Goal: Task Accomplishment & Management: Manage account settings

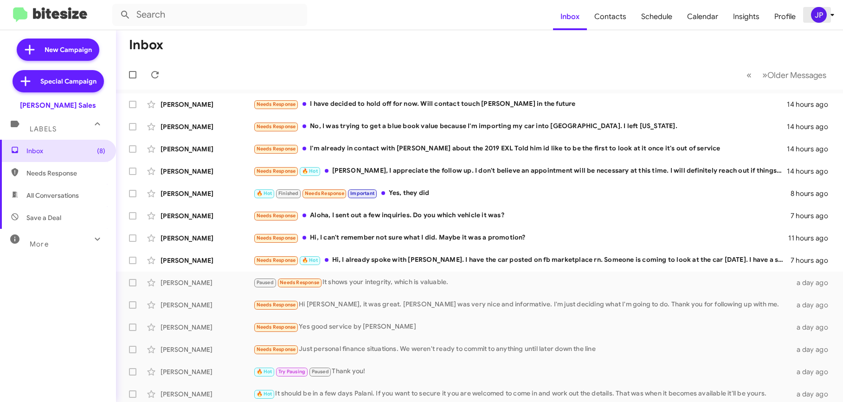
click at [499, 19] on div "JP" at bounding box center [819, 15] width 16 height 16
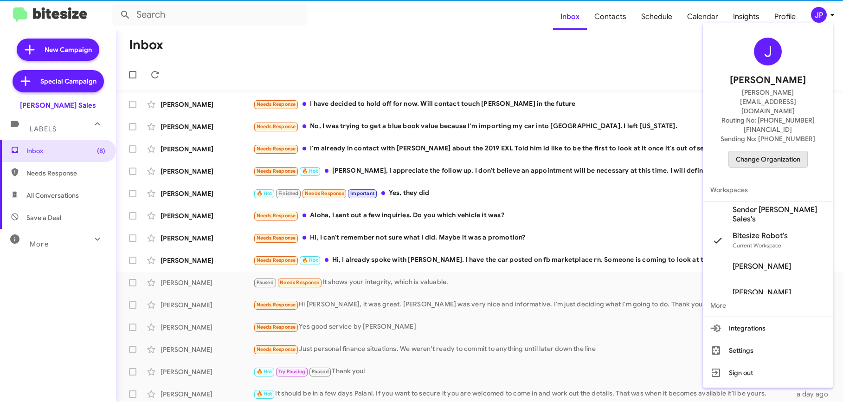
click at [499, 151] on span "Change Organization" at bounding box center [768, 159] width 64 height 16
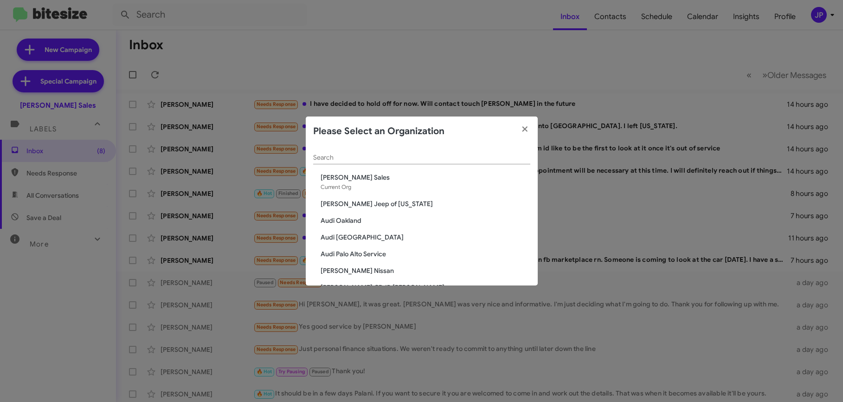
click at [470, 159] on input "Search" at bounding box center [421, 157] width 217 height 7
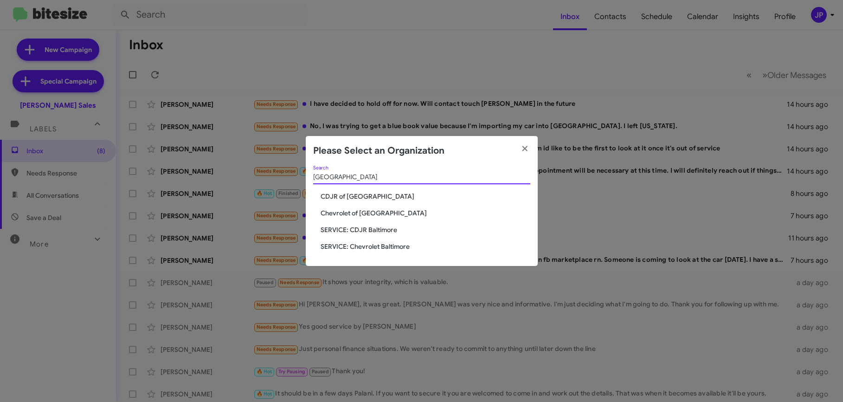
type input "Baltimore"
click at [369, 212] on span "Chevrolet of [GEOGRAPHIC_DATA]" at bounding box center [426, 212] width 210 height 9
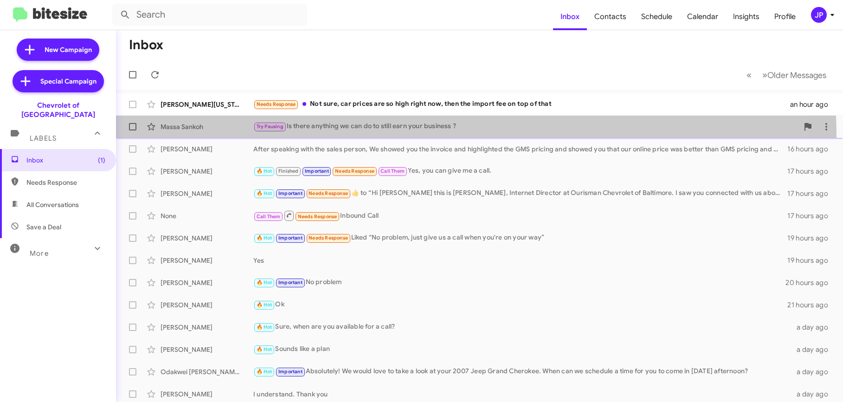
click at [410, 135] on div "Massa Sankoh Try Pausing Is there anything we can do to still earn your busines…" at bounding box center [479, 126] width 712 height 19
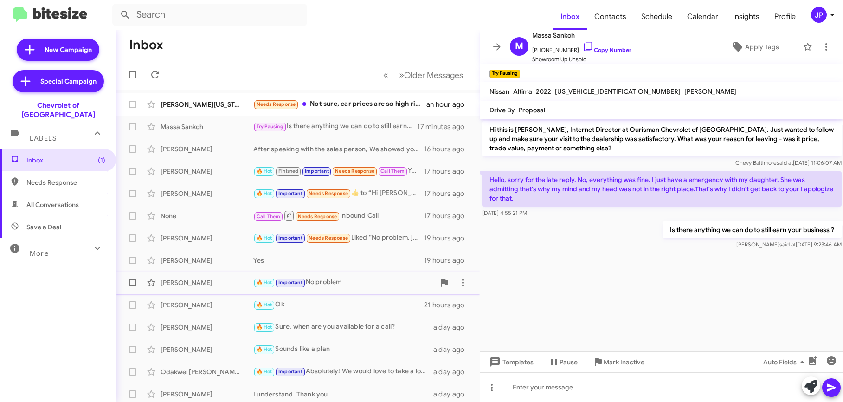
click at [370, 292] on span "Duane Hatton 🔥 Hot Important No problem 20 hours ago" at bounding box center [298, 282] width 364 height 22
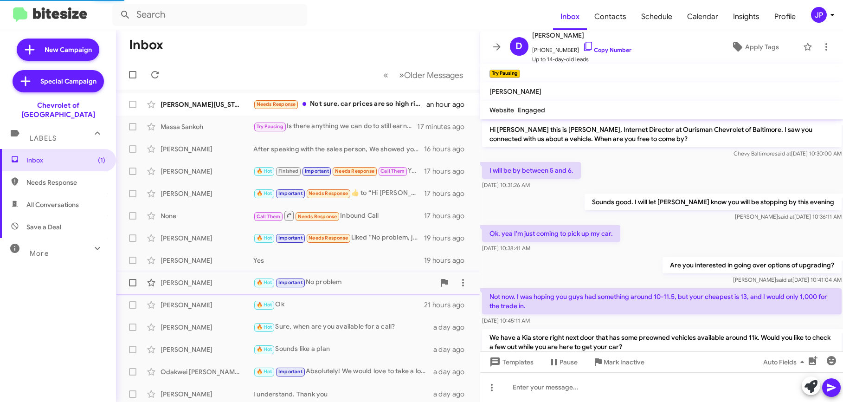
scroll to position [338, 0]
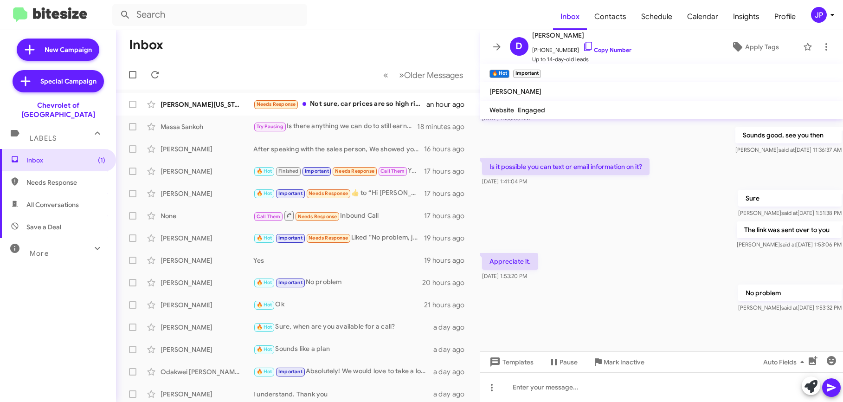
click at [815, 17] on div "JP" at bounding box center [819, 15] width 16 height 16
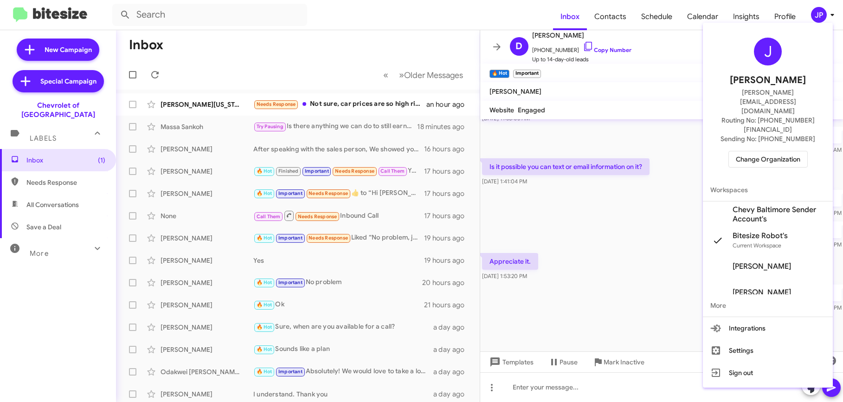
click at [791, 151] on span "Change Organization" at bounding box center [768, 159] width 64 height 16
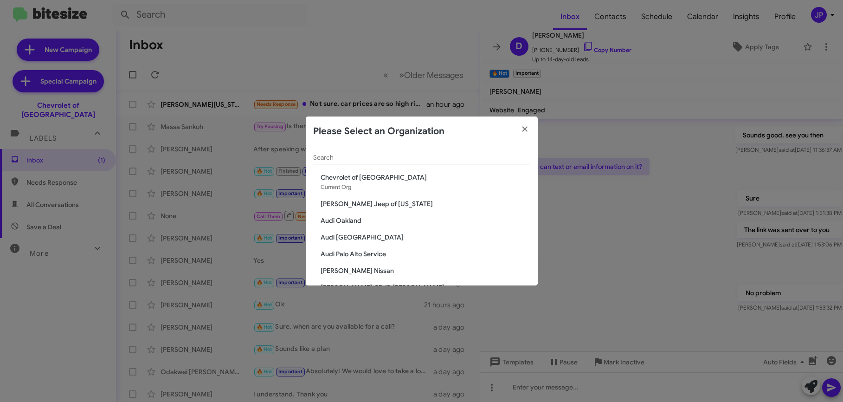
click at [476, 161] on input "Search" at bounding box center [421, 157] width 217 height 7
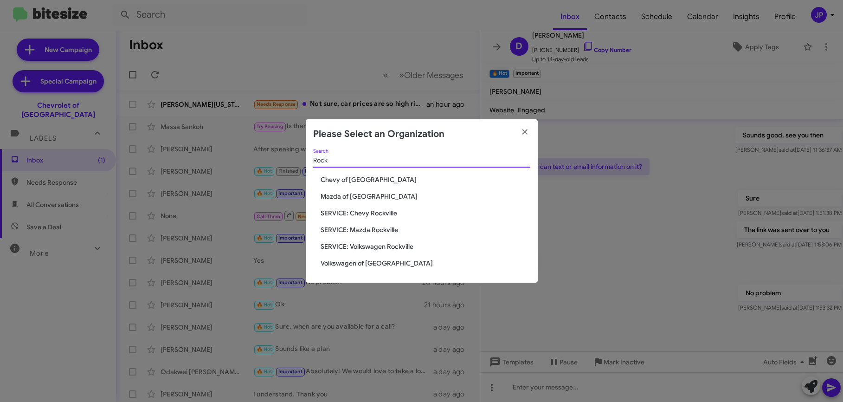
type input "Rock"
click at [381, 265] on span "Volkswagen of [GEOGRAPHIC_DATA]" at bounding box center [426, 262] width 210 height 9
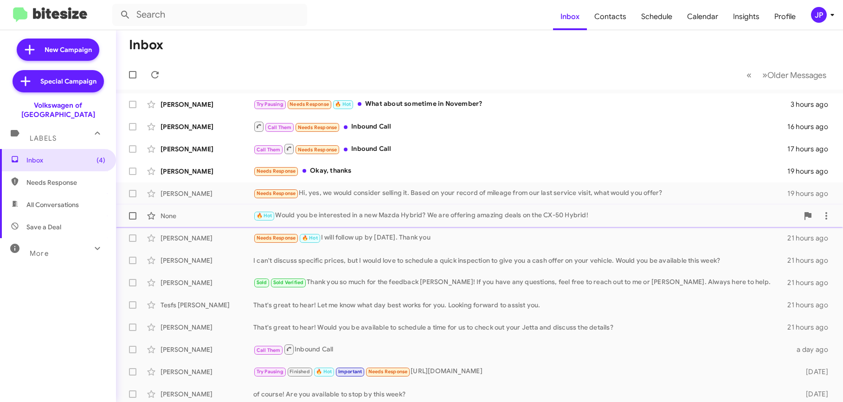
click at [473, 217] on div "🔥 Hot Would you be interested in a new Mazda Hybrid? We are offering amazing de…" at bounding box center [525, 215] width 545 height 11
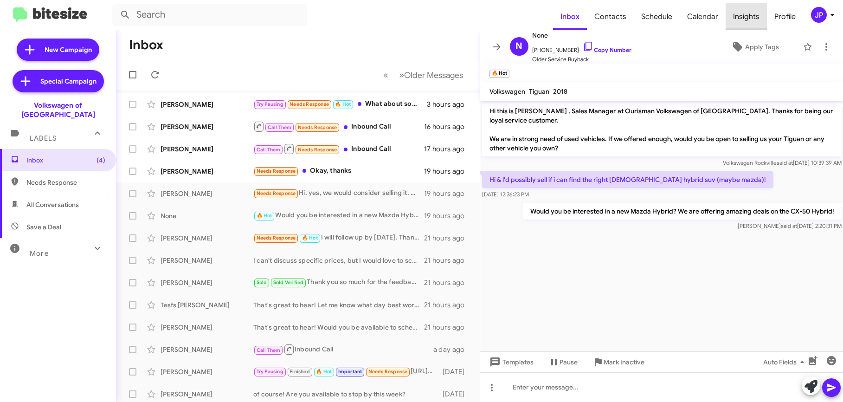
click at [750, 14] on span "Insights" at bounding box center [746, 16] width 41 height 27
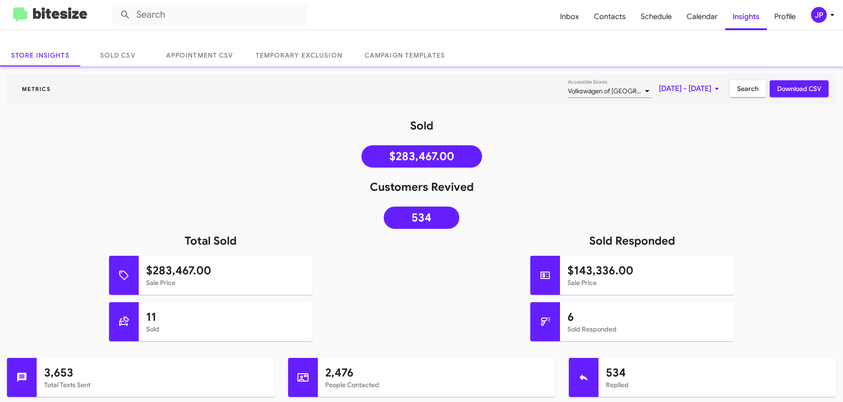
scroll to position [45, 0]
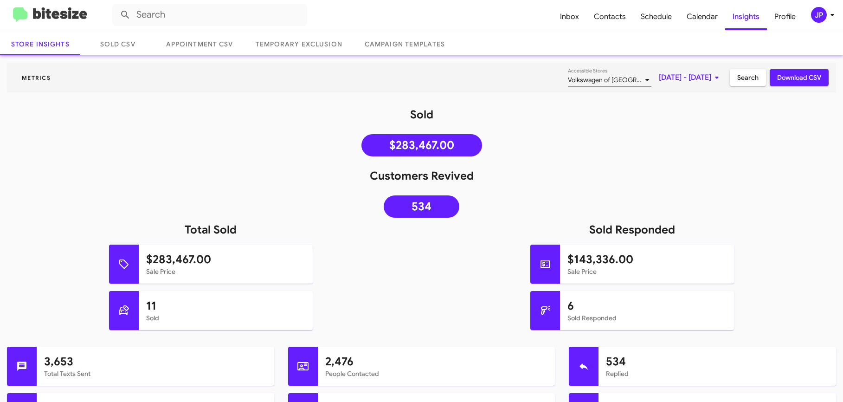
click at [62, 19] on img at bounding box center [50, 14] width 74 height 15
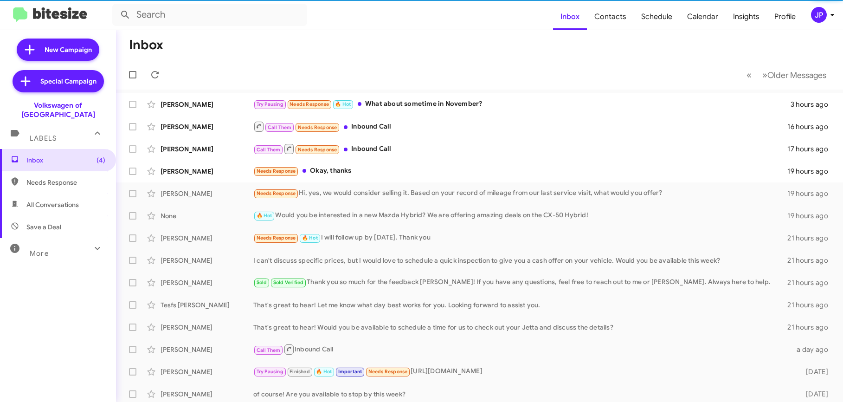
click at [90, 244] on mat-icon at bounding box center [97, 248] width 15 height 15
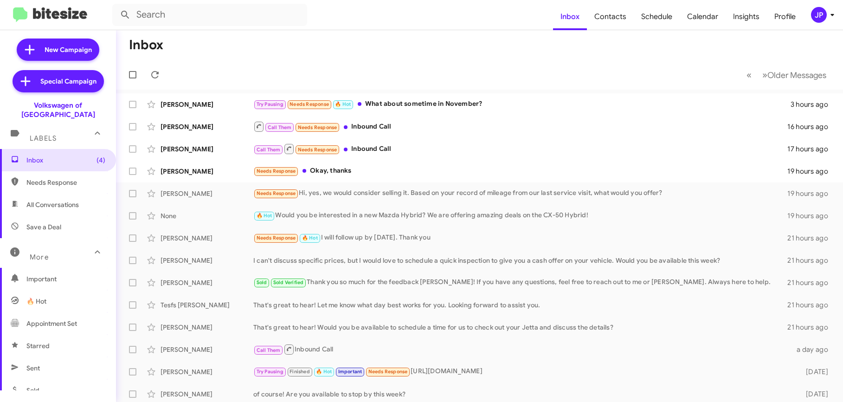
scroll to position [197, 0]
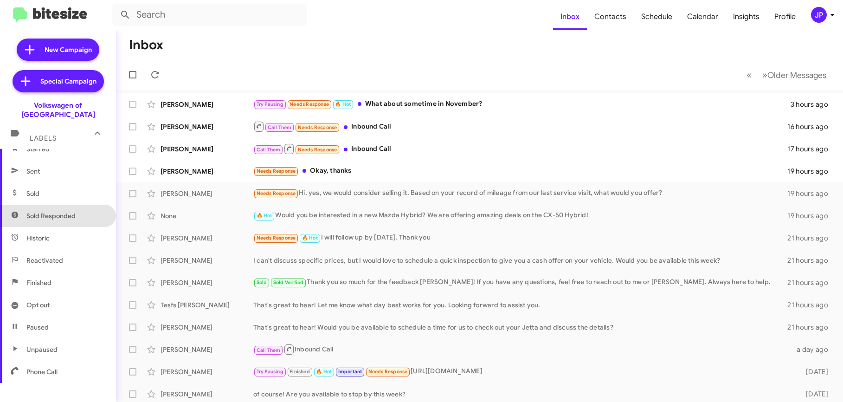
click at [71, 212] on span "Sold Responded" at bounding box center [58, 216] width 116 height 22
type input "in:sold-verified"
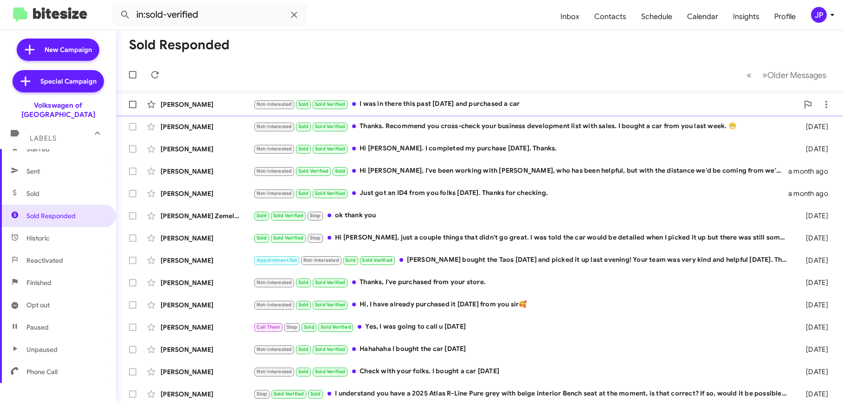
click at [395, 108] on div "Not-Interested Sold Sold Verified I was in there this past Monday and purchased…" at bounding box center [525, 104] width 545 height 11
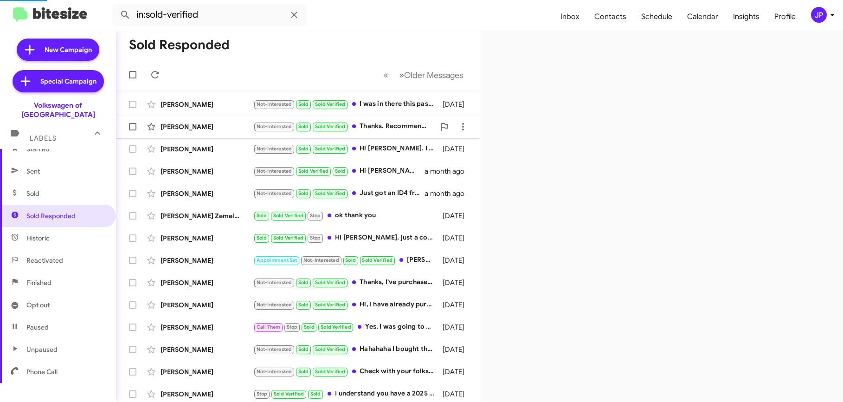
click at [394, 122] on div "Not-Interested Sold Sold Verified Thanks. Recommend you cross-check your busine…" at bounding box center [344, 126] width 182 height 11
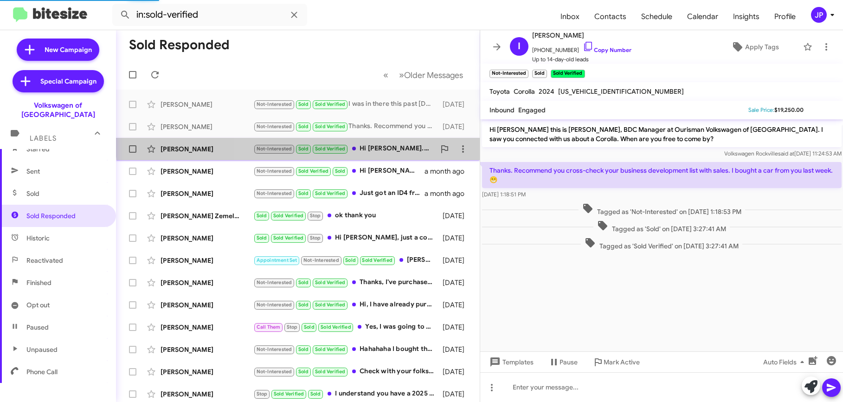
click at [392, 142] on div "Gabriel Franco Not-Interested Sold Sold Verified Hi Jamisha. I completed my pur…" at bounding box center [297, 149] width 349 height 19
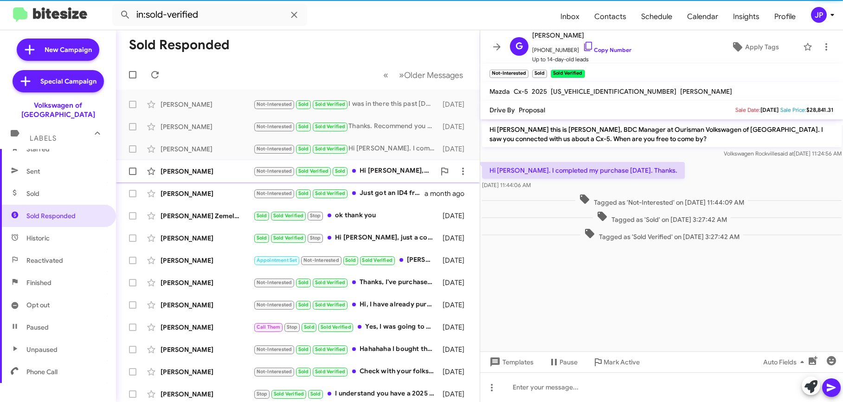
click at [386, 166] on div "Not-Interested Sold Verified Sold Hi Jamisha, I've been working with Mike, who …" at bounding box center [344, 171] width 182 height 11
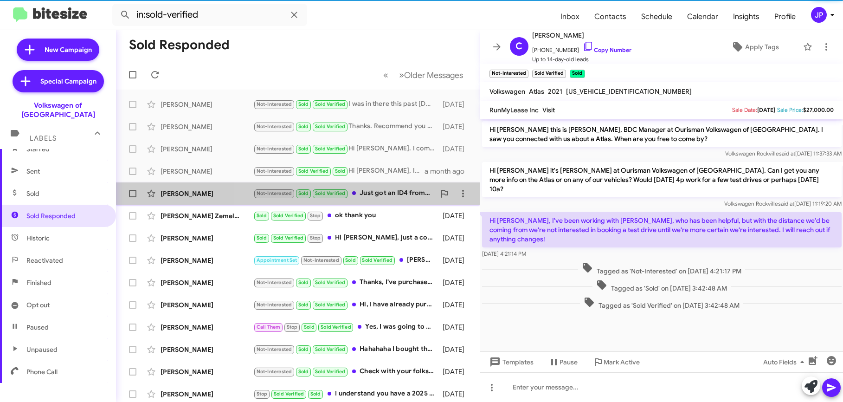
click at [384, 192] on div "Not-Interested Sold Sold Verified Just got an ID4 from you folks yesterday. Tha…" at bounding box center [344, 193] width 182 height 11
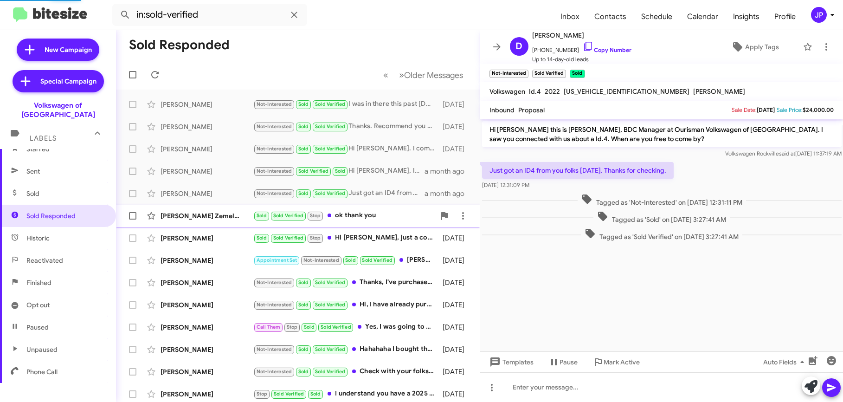
click at [380, 217] on div "Sold Sold Verified Stop ok thank you" at bounding box center [344, 215] width 182 height 11
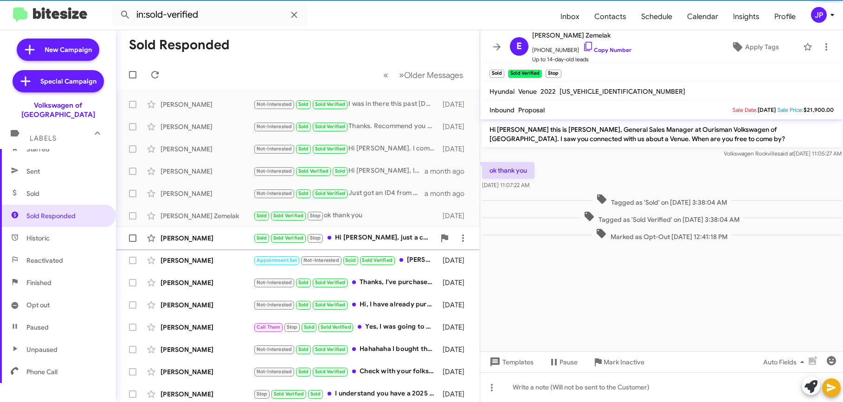
click at [389, 243] on div "Sold Sold Verified Stop Hi Mario, just a couple things that didn't go great. I …" at bounding box center [344, 237] width 182 height 11
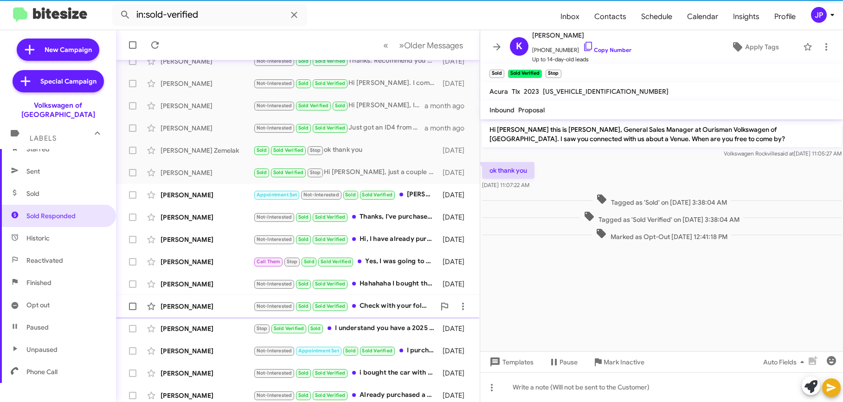
scroll to position [137, 0]
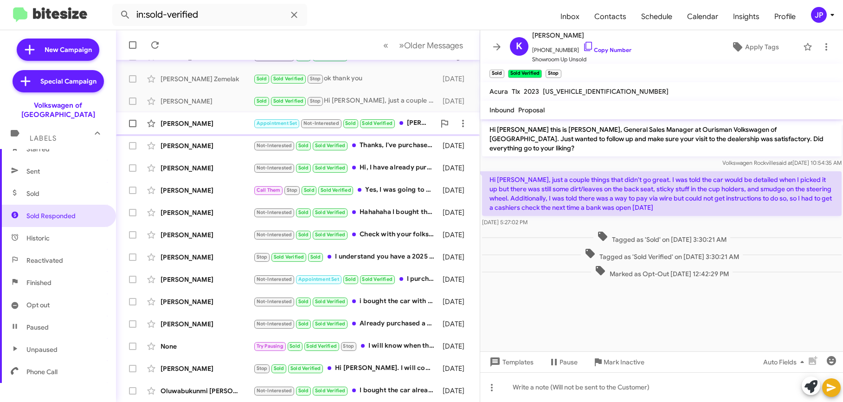
click at [228, 125] on div "Ruth Hutchins" at bounding box center [207, 123] width 93 height 9
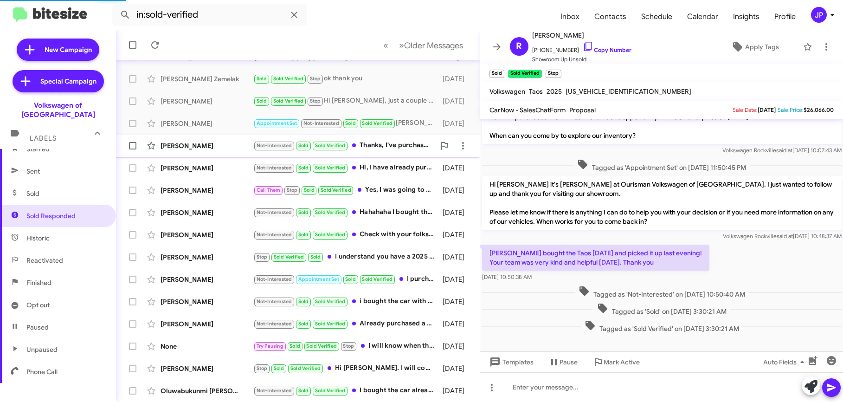
click at [225, 149] on div "Jianning Zeng" at bounding box center [207, 145] width 93 height 9
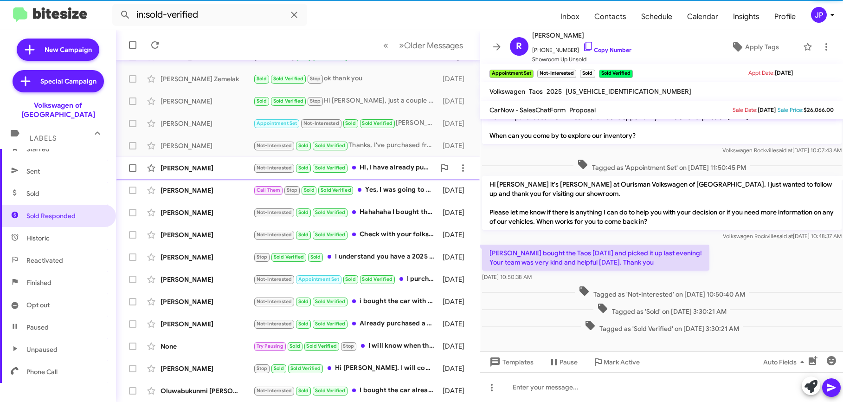
click at [222, 164] on div "Kerem Dincer" at bounding box center [207, 167] width 93 height 9
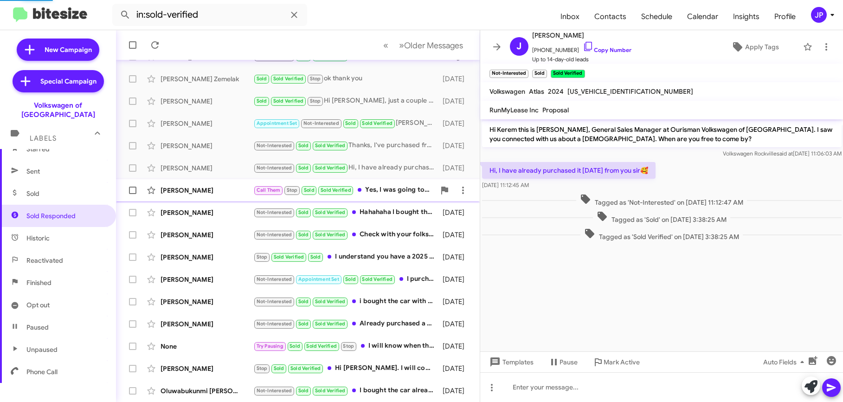
click at [222, 189] on div "Jennifer Mayo" at bounding box center [207, 190] width 93 height 9
click at [223, 207] on div "Kathryn Stoudemire Not-Interested Sold Sold Verified Hahahaha I bought the car …" at bounding box center [297, 212] width 349 height 19
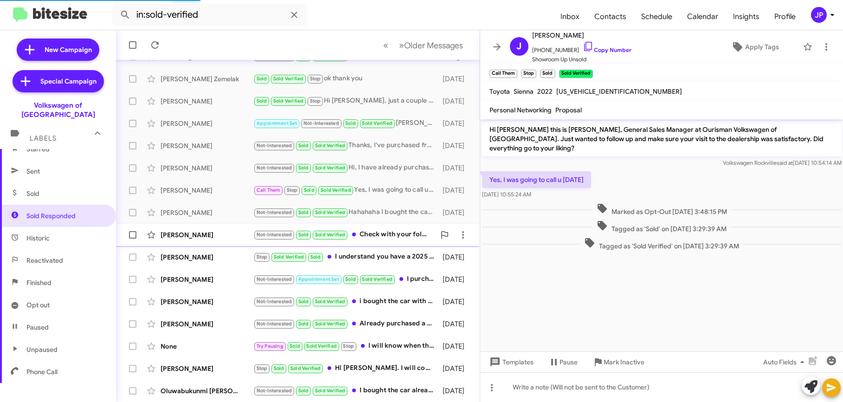
click at [222, 238] on div "Rodney Gregory" at bounding box center [207, 234] width 93 height 9
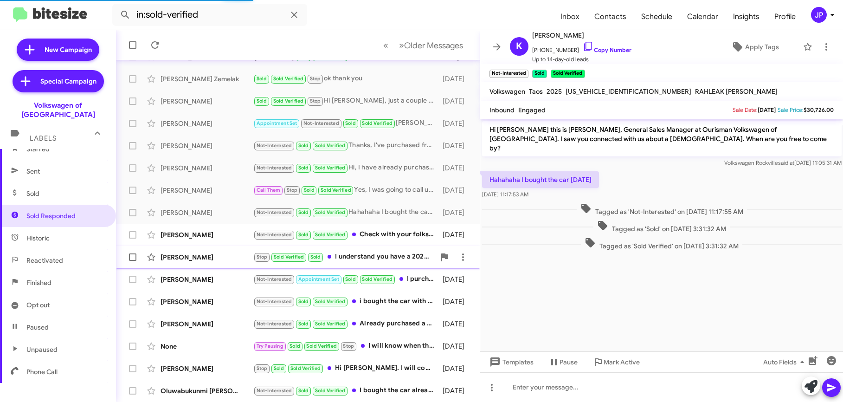
click at [225, 255] on div "Alex Hosse" at bounding box center [207, 256] width 93 height 9
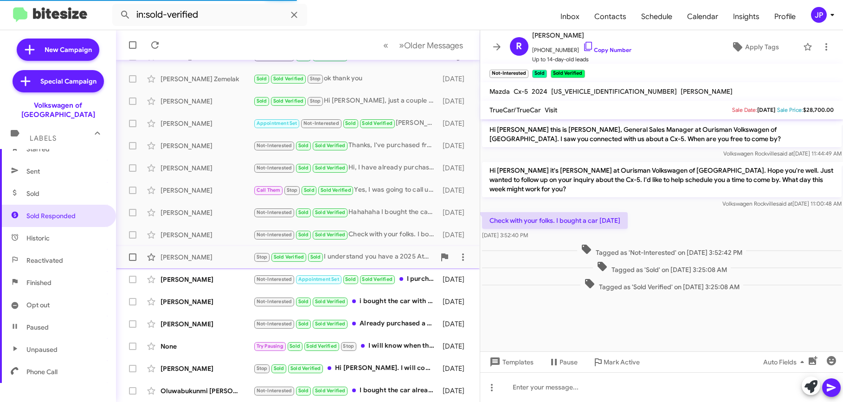
scroll to position [73, 0]
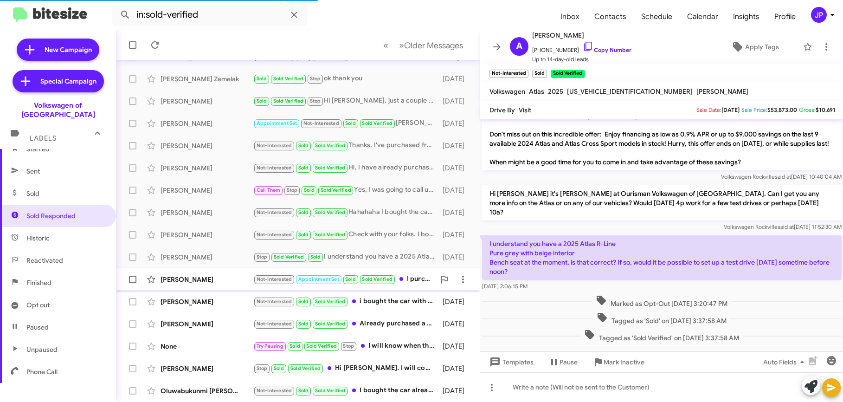
click at [222, 273] on div "Tatichia Tyler Not-Interested Appointment Set Sold Sold Verified I purchased an…" at bounding box center [297, 279] width 349 height 19
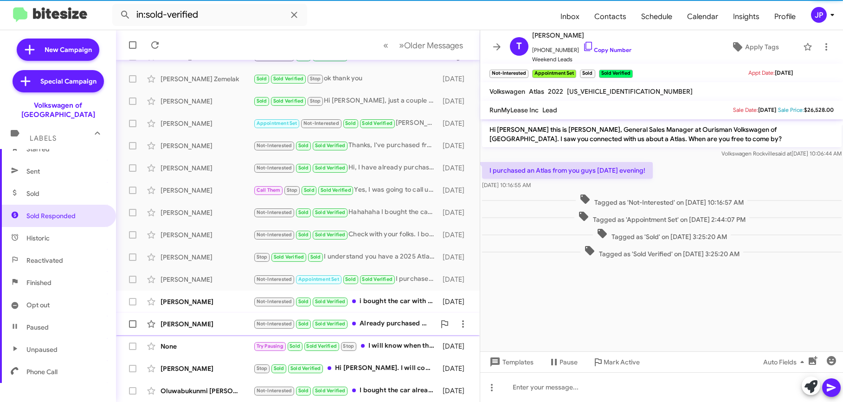
drag, startPoint x: 208, startPoint y: 320, endPoint x: 209, endPoint y: 316, distance: 4.7
click at [208, 320] on div "Matthew Bain" at bounding box center [207, 323] width 93 height 9
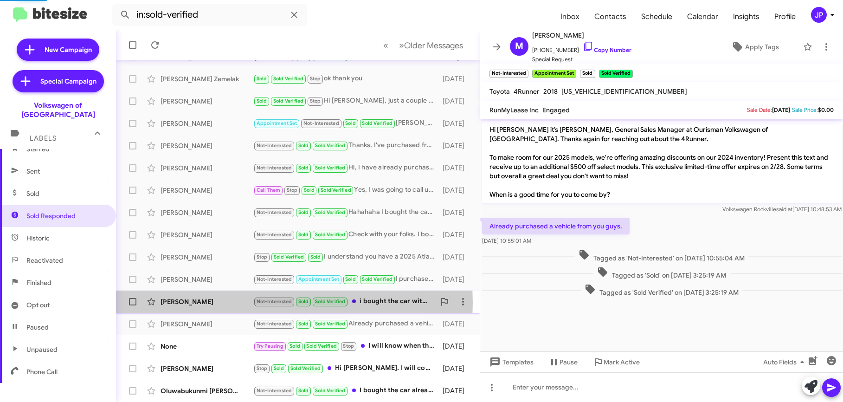
click at [211, 303] on div "Carolina Quandt Costa" at bounding box center [207, 301] width 93 height 9
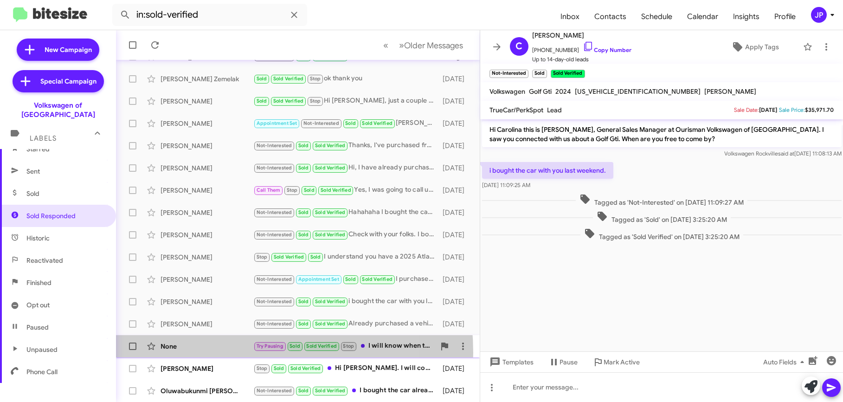
click at [210, 353] on div "None Try Pausing Sold Sold Verified Stop I will know when the vehicle is delive…" at bounding box center [297, 346] width 349 height 19
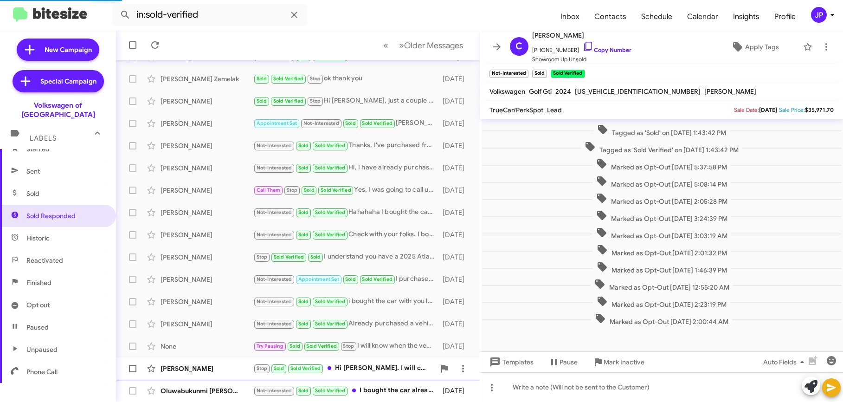
click at [216, 365] on div "Monica Lindmayer" at bounding box center [207, 368] width 93 height 9
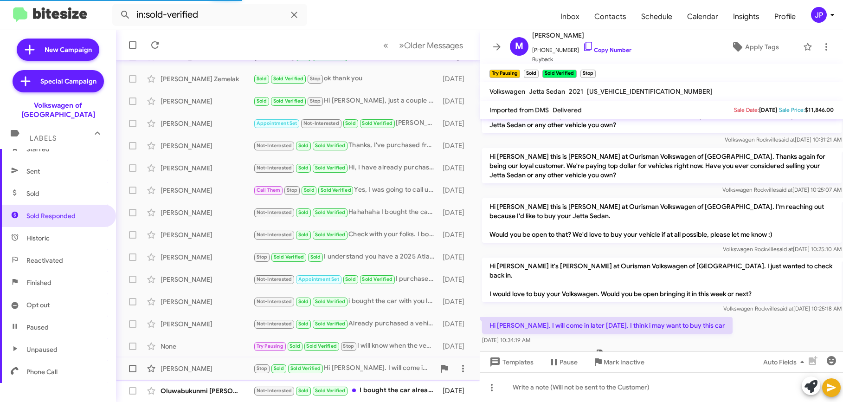
scroll to position [98, 0]
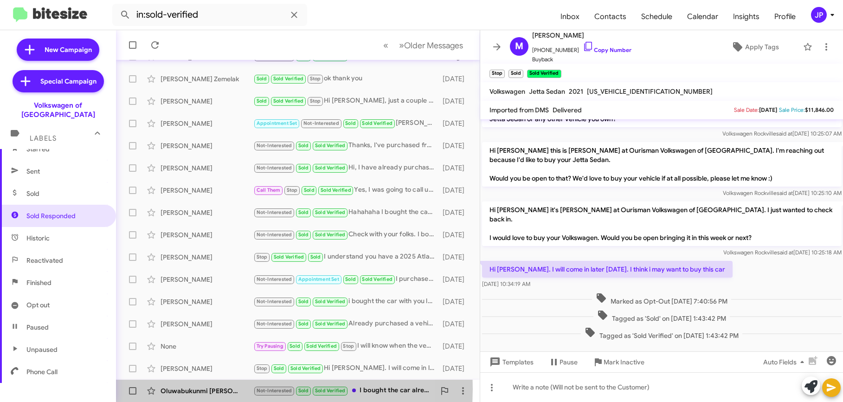
click at [218, 389] on div "Oluwabukunmi Lana" at bounding box center [207, 390] width 93 height 9
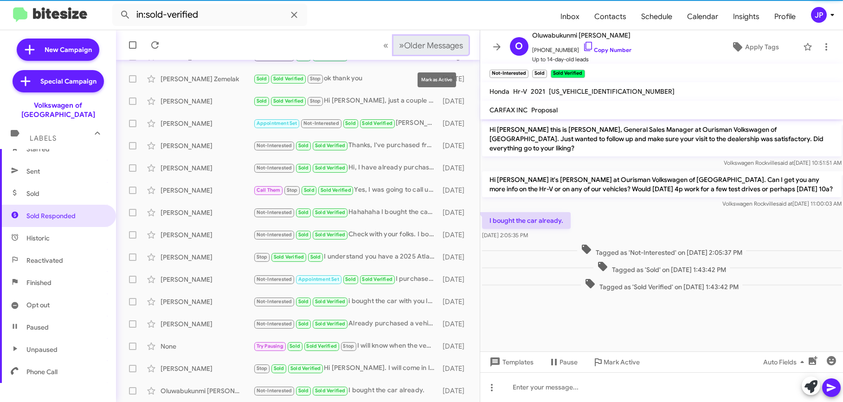
click at [430, 51] on button "» Next Older Messages" at bounding box center [430, 45] width 75 height 19
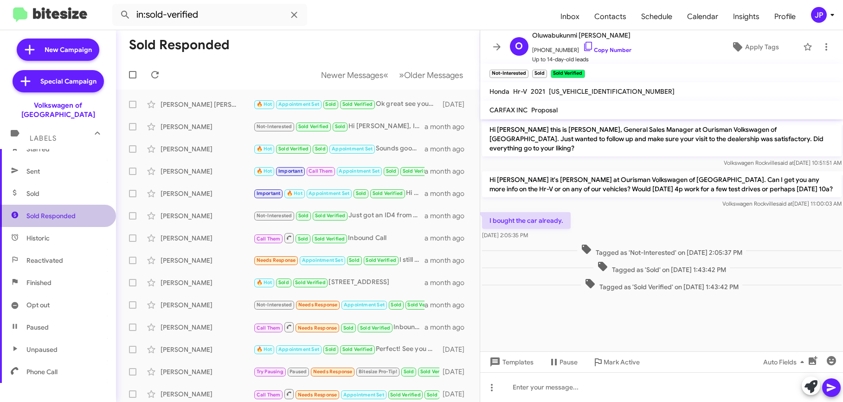
click at [106, 210] on span "Sold Responded" at bounding box center [58, 216] width 116 height 22
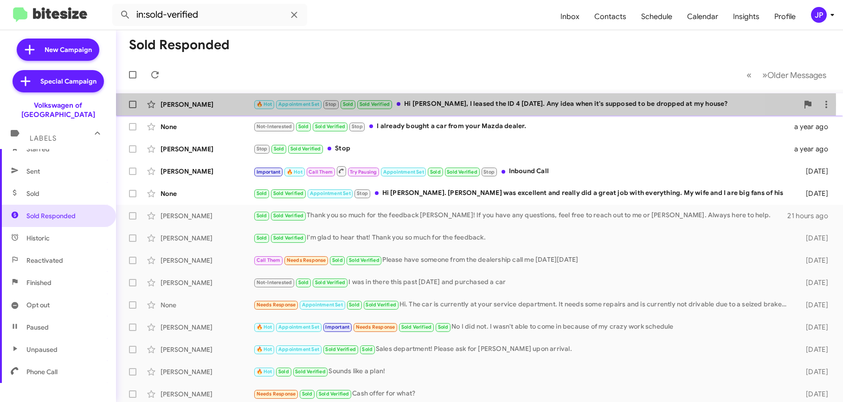
click at [211, 104] on div "Layne Lesnau" at bounding box center [207, 104] width 93 height 9
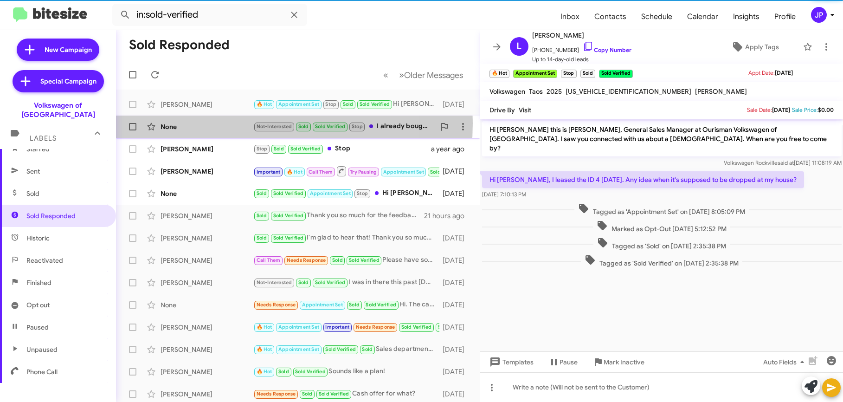
click at [210, 123] on div "None" at bounding box center [207, 126] width 93 height 9
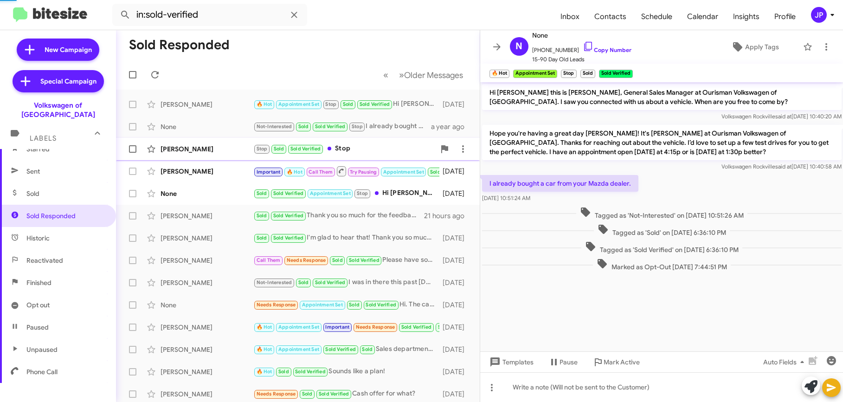
click at [206, 140] on div "Hector Fragoyannis Castro Stop Sold Sold Verified Stop a year ago" at bounding box center [297, 149] width 349 height 19
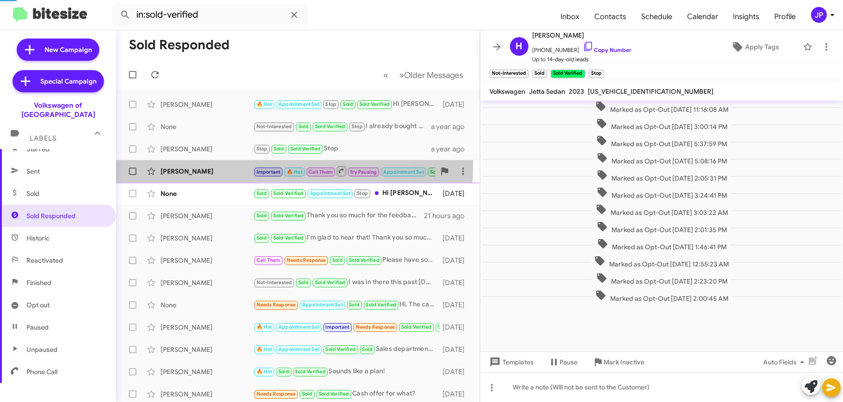
click at [207, 162] on div "Dominique Ortiz Important 🔥 Hot Call Them Try Pausing Appointment Set Sold Sold…" at bounding box center [297, 171] width 349 height 19
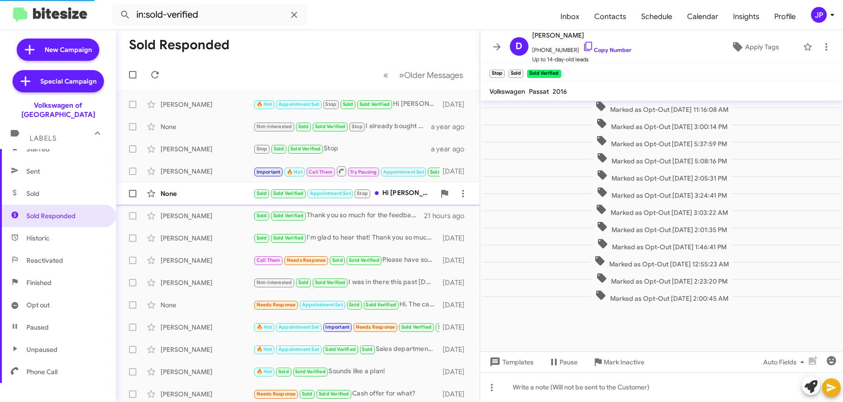
click at [203, 189] on div "None" at bounding box center [207, 193] width 93 height 9
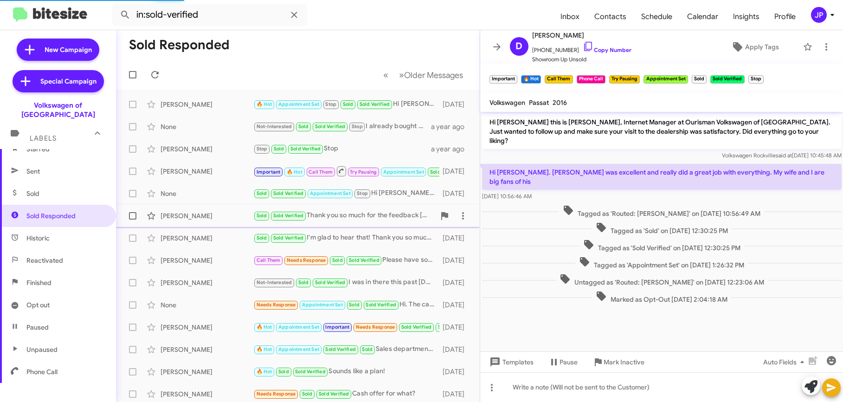
click at [200, 212] on div "Craig Johnson" at bounding box center [207, 215] width 93 height 9
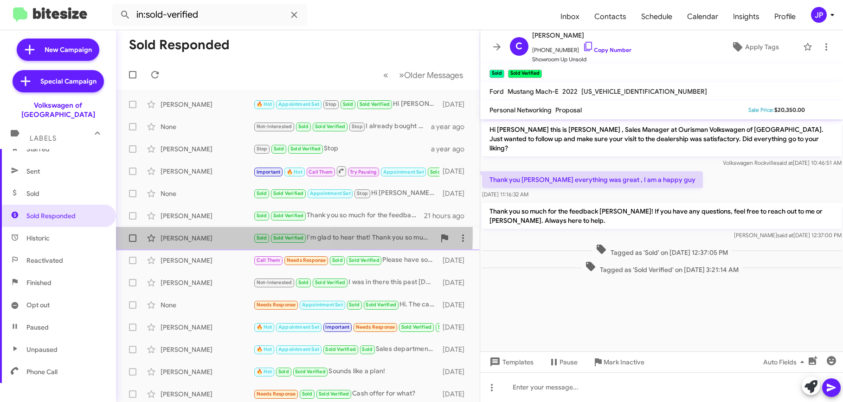
click at [226, 236] on div "Brian Halloran" at bounding box center [207, 237] width 93 height 9
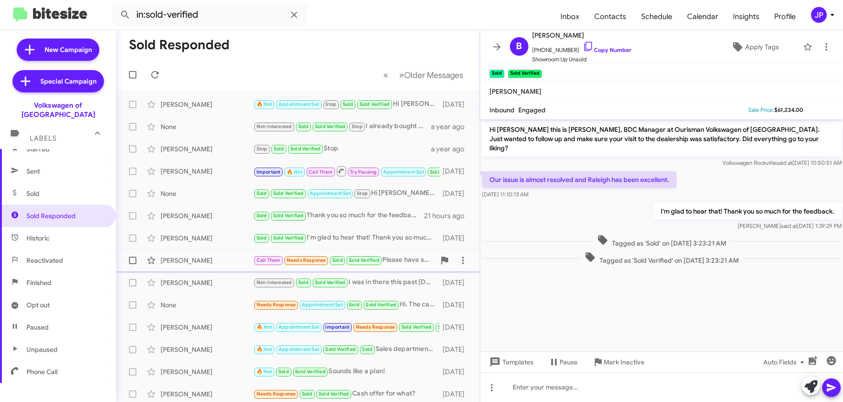
click at [217, 255] on div "Jeff Unglesbee Call Them Needs Response Sold Sold Verified Please have someone …" at bounding box center [297, 260] width 349 height 19
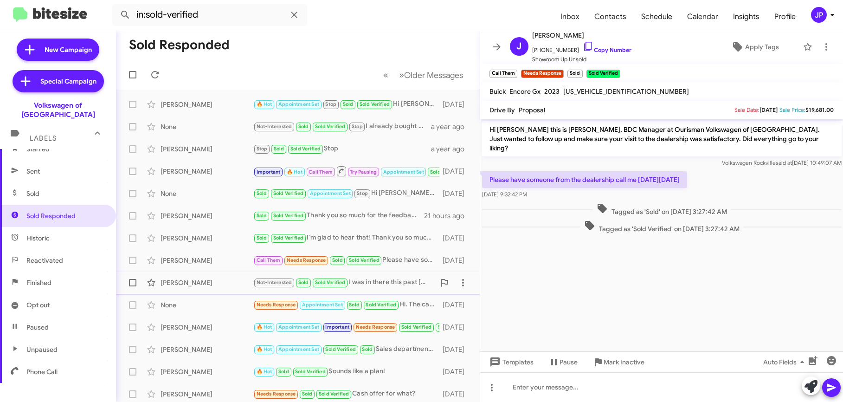
click at [216, 282] on div "Nick Georgilas" at bounding box center [207, 282] width 93 height 9
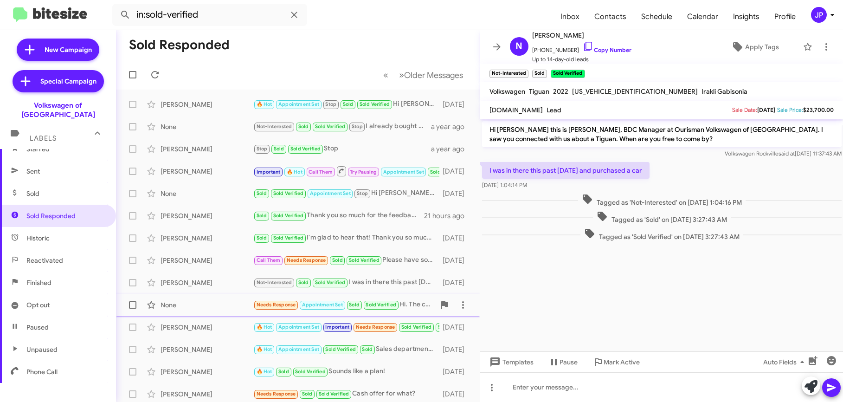
click at [219, 302] on div "None" at bounding box center [207, 304] width 93 height 9
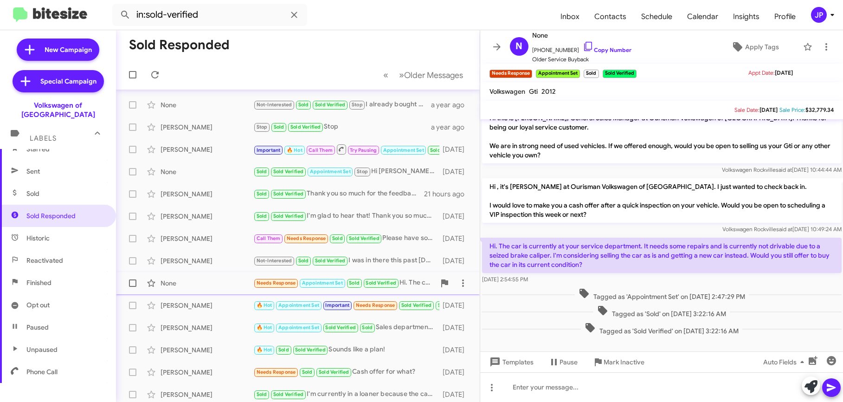
scroll to position [33, 0]
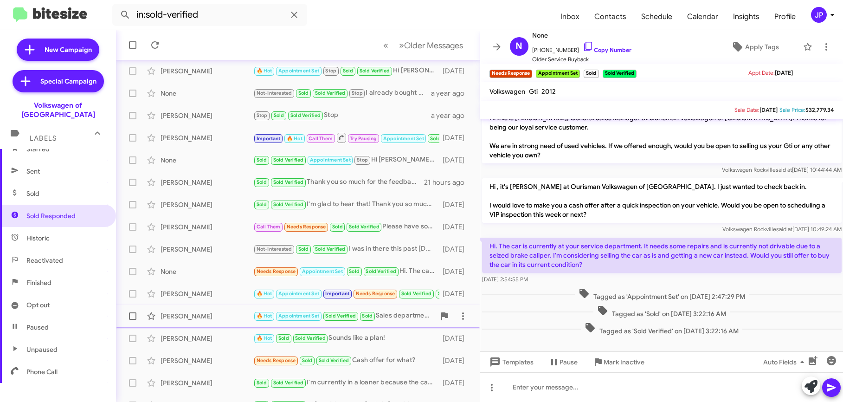
click at [226, 312] on div "Danielle Eustace" at bounding box center [207, 315] width 93 height 9
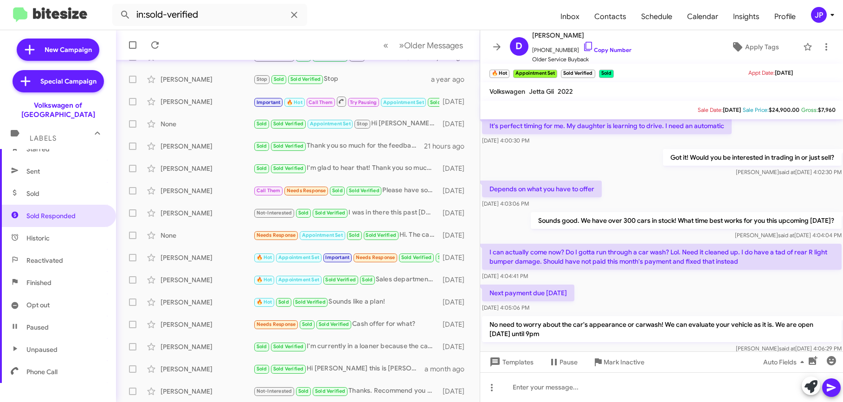
scroll to position [314, 0]
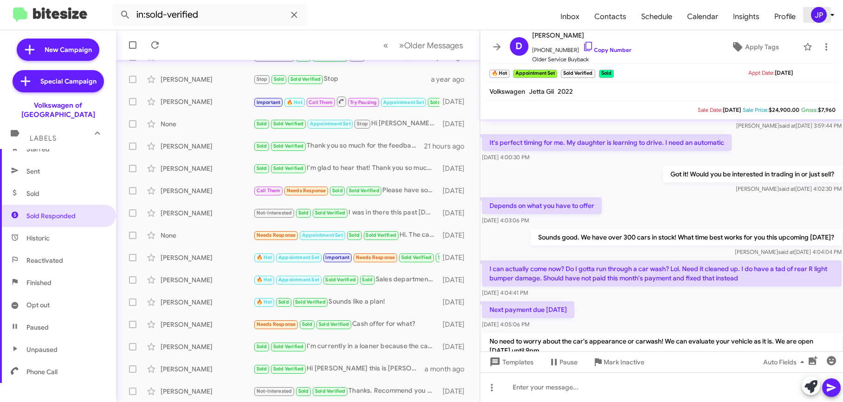
click at [811, 17] on span "JP" at bounding box center [825, 15] width 28 height 16
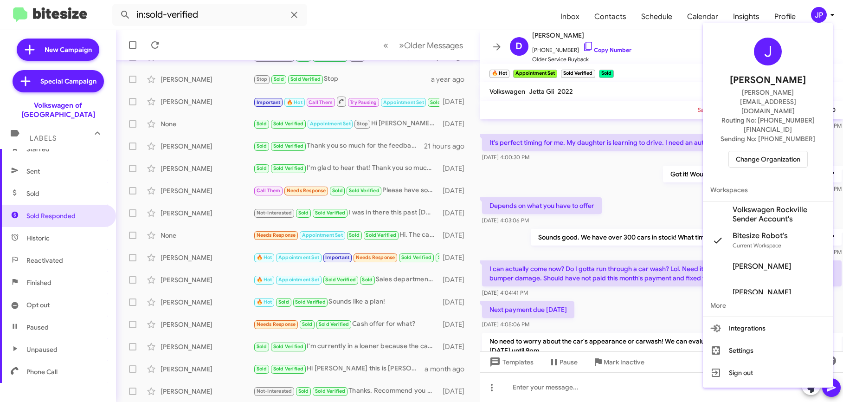
click at [787, 151] on span "Change Organization" at bounding box center [768, 159] width 64 height 16
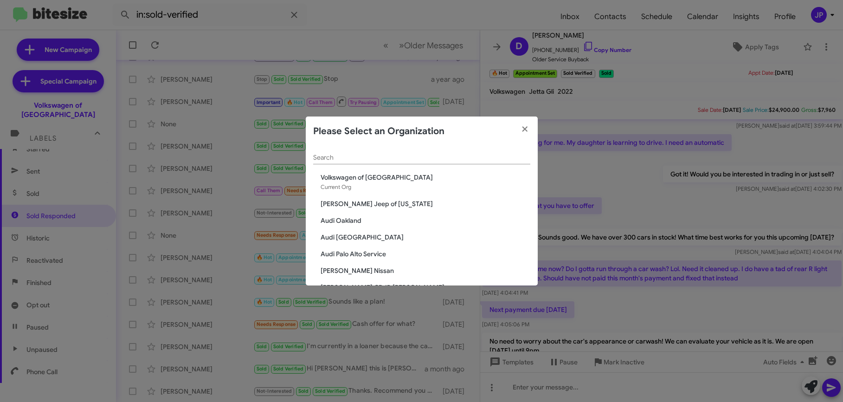
click at [507, 155] on input "Search" at bounding box center [421, 157] width 217 height 7
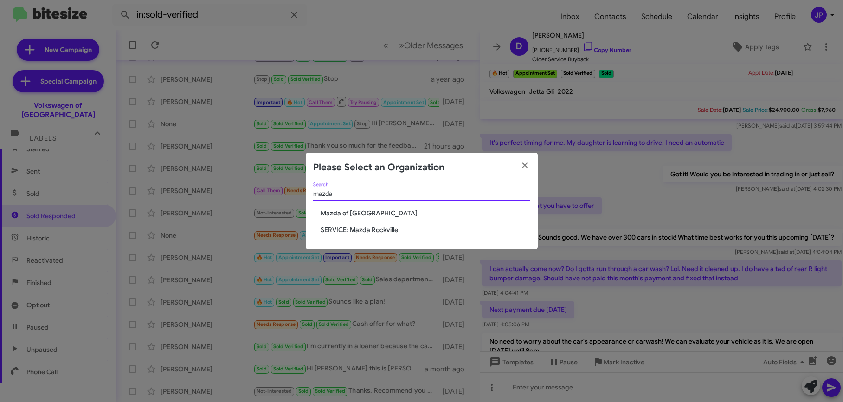
type input "mazda"
click at [360, 208] on span "Mazda of Rockville" at bounding box center [426, 212] width 210 height 9
click at [360, 211] on span "Mazda of Rockville" at bounding box center [426, 212] width 210 height 9
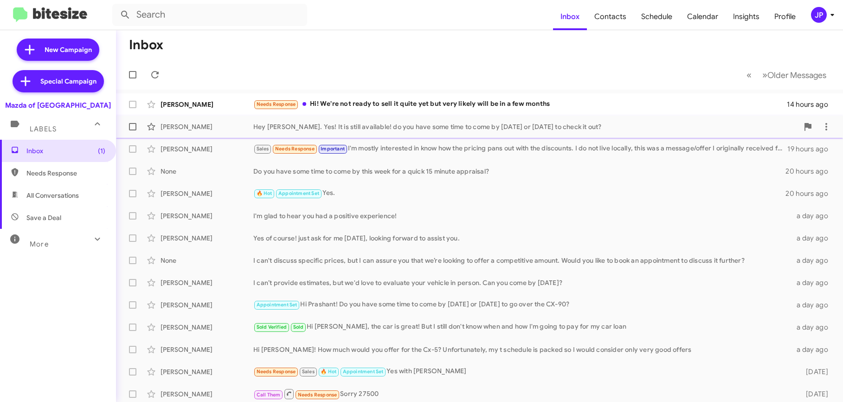
click at [541, 136] on span "Charles Zhang Hey Charles. Yes! It is still available! do you have some time to…" at bounding box center [479, 127] width 727 height 22
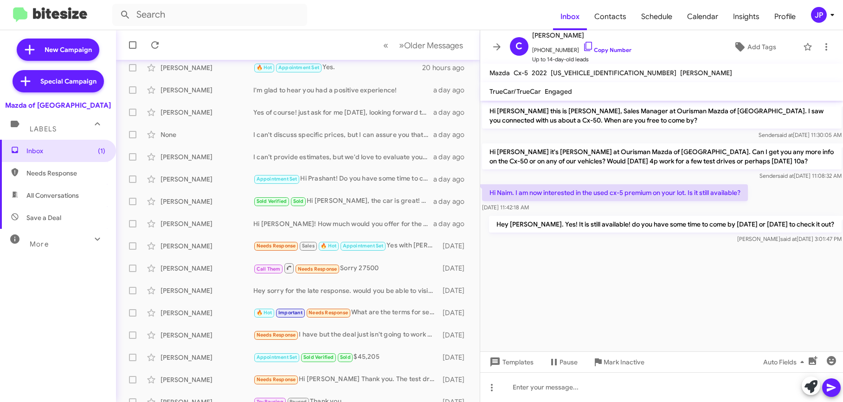
scroll to position [137, 0]
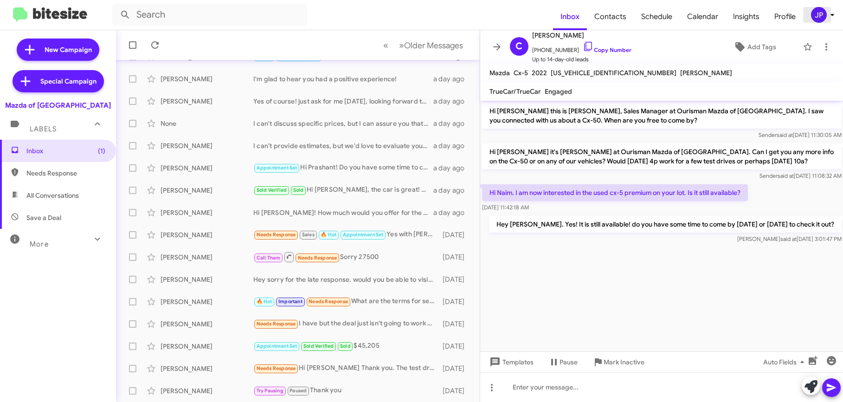
click at [822, 20] on div "JP" at bounding box center [819, 15] width 16 height 16
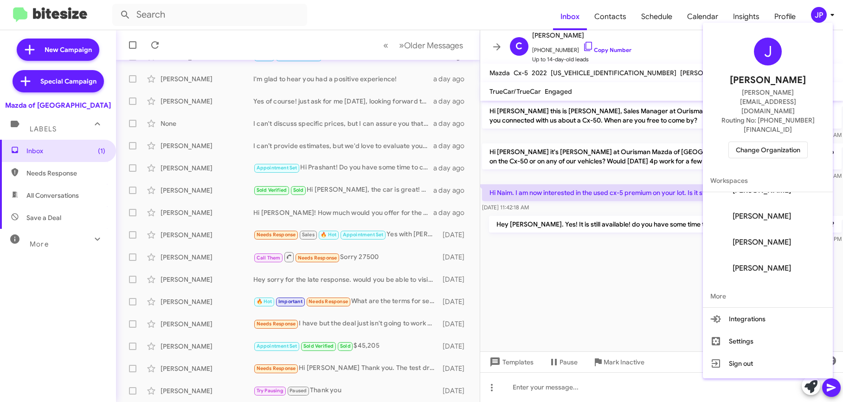
scroll to position [193, 0]
click at [496, 51] on div at bounding box center [421, 201] width 843 height 402
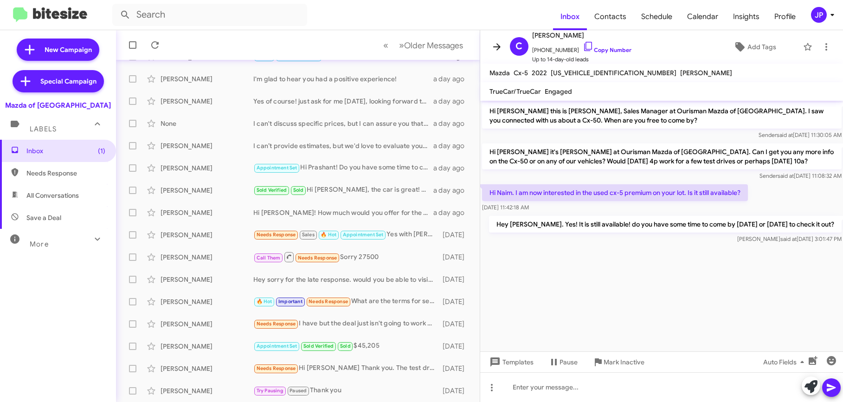
click at [493, 49] on icon at bounding box center [496, 46] width 11 height 11
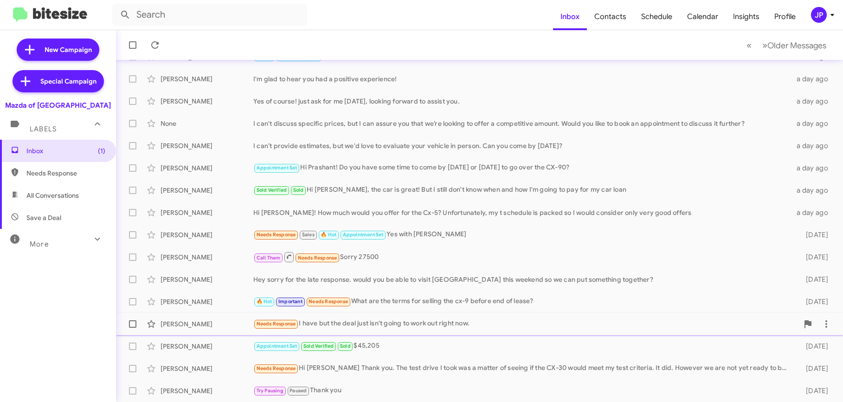
click at [425, 334] on span "Kevin Mone Needs Response I have but the deal just isn't going to work out righ…" at bounding box center [479, 324] width 727 height 22
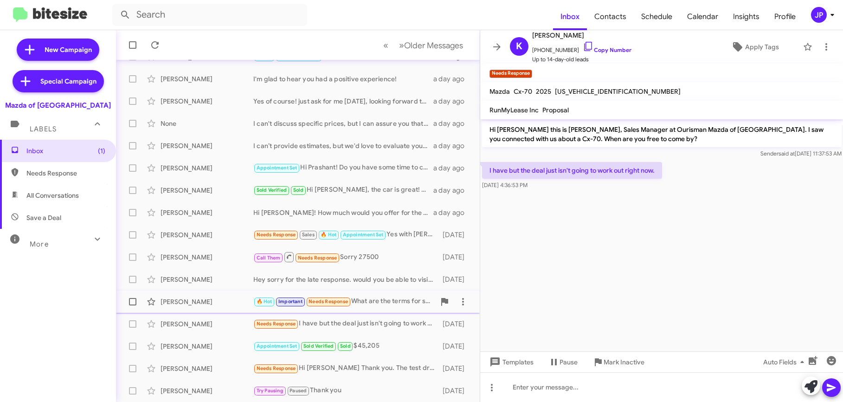
click at [360, 301] on div "🔥 Hot Important Needs Response What are the terms for selling the cx-9 before e…" at bounding box center [344, 301] width 182 height 11
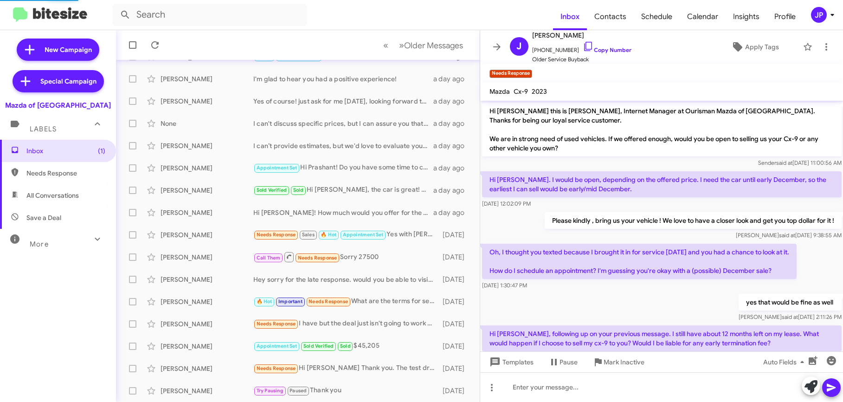
scroll to position [113, 0]
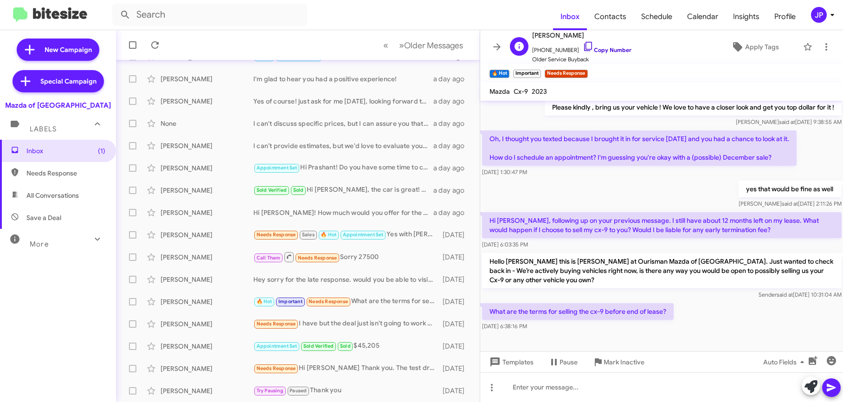
click at [591, 50] on link "Copy Number" at bounding box center [607, 49] width 49 height 7
click at [749, 39] on span "Apply Tags" at bounding box center [762, 47] width 34 height 17
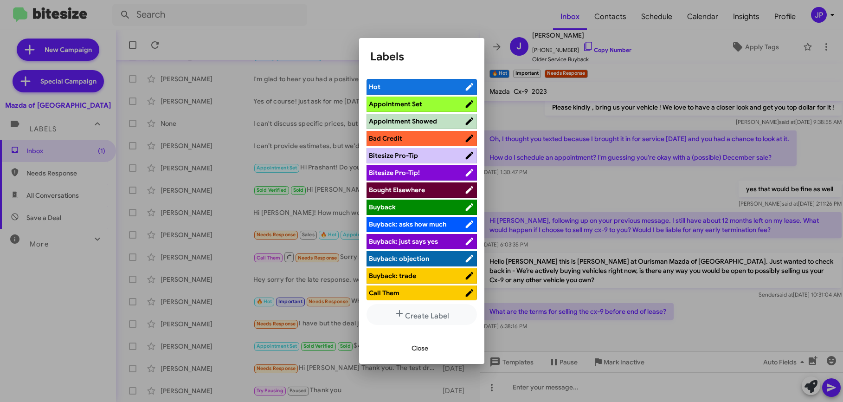
click at [435, 173] on span "Bitesize Pro-Tip!" at bounding box center [417, 172] width 96 height 9
click at [596, 225] on div at bounding box center [421, 201] width 843 height 402
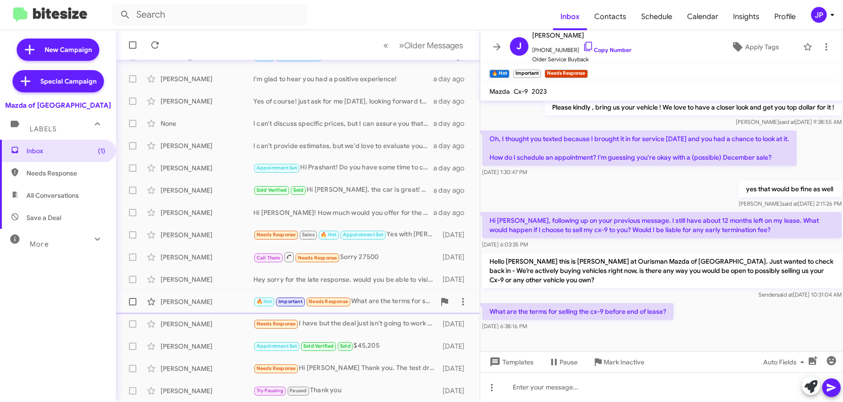
click at [134, 301] on span at bounding box center [132, 301] width 7 height 7
click at [133, 305] on input "checkbox" at bounding box center [132, 305] width 0 height 0
checkbox input "true"
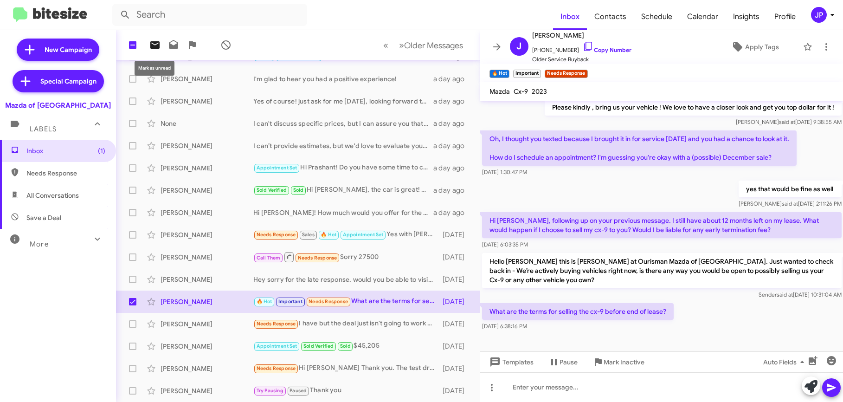
click at [148, 44] on span at bounding box center [155, 44] width 19 height 11
click at [497, 52] on icon at bounding box center [496, 46] width 11 height 11
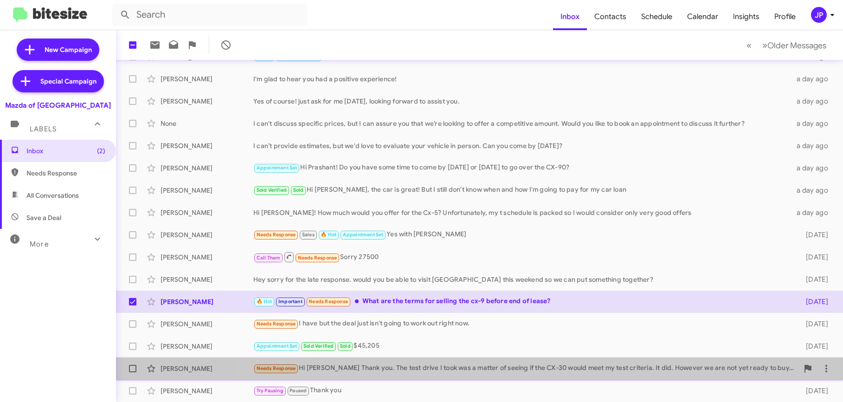
click at [490, 365] on div "Needs Response Hi Naim Thank you. The test drive I took was a matter of seeing …" at bounding box center [525, 368] width 545 height 11
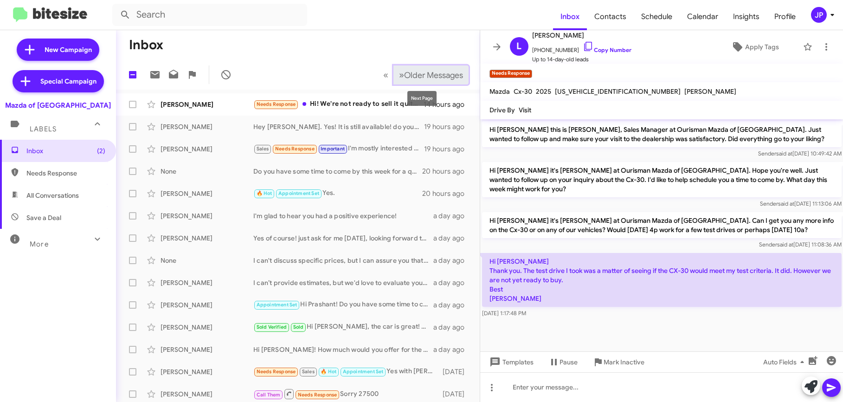
click at [426, 73] on span "Older Messages" at bounding box center [433, 75] width 59 height 10
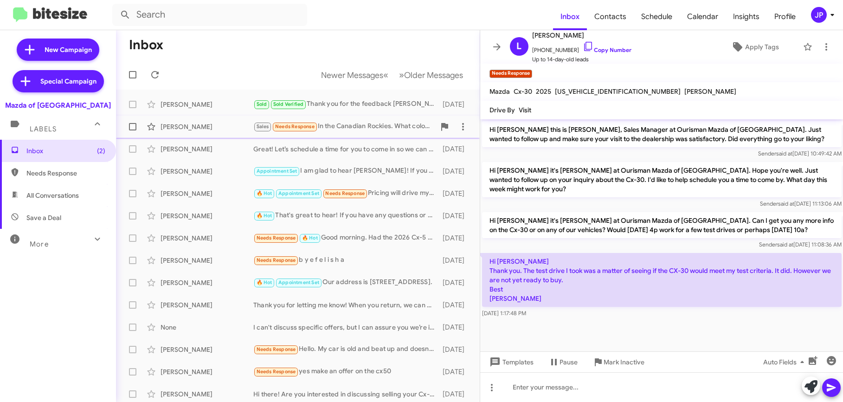
click at [369, 129] on div "Sales Needs Response In the Canadian Rockies. What color do u have for the cx90…" at bounding box center [344, 126] width 182 height 11
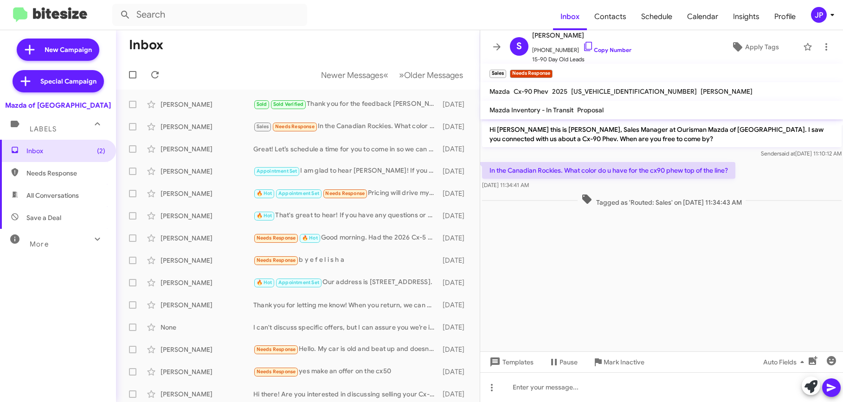
click at [664, 291] on cdk-virtual-scroll-viewport "Hi Sam this is Naim Bryant, Sales Manager at Ourisman Mazda of Rockville. I saw…" at bounding box center [661, 235] width 363 height 232
click at [599, 55] on span "15-90 Day Old Leads" at bounding box center [581, 59] width 99 height 9
click at [595, 50] on link "Copy Number" at bounding box center [607, 49] width 49 height 7
click at [610, 52] on link "Copy Number" at bounding box center [607, 49] width 49 height 7
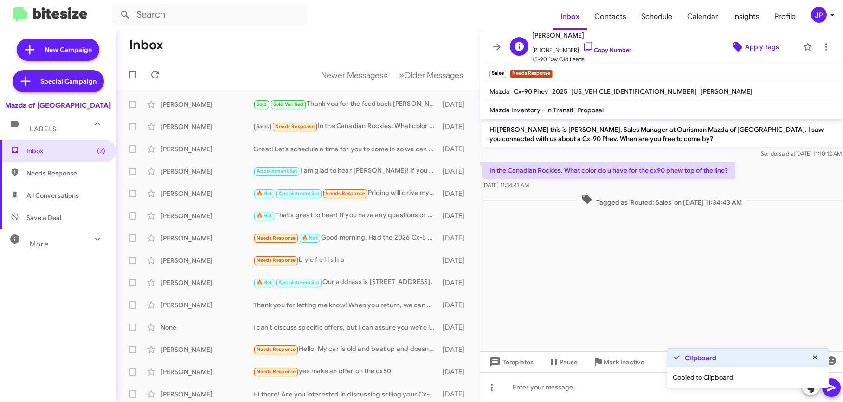
click at [738, 52] on span "Apply Tags" at bounding box center [754, 47] width 73 height 17
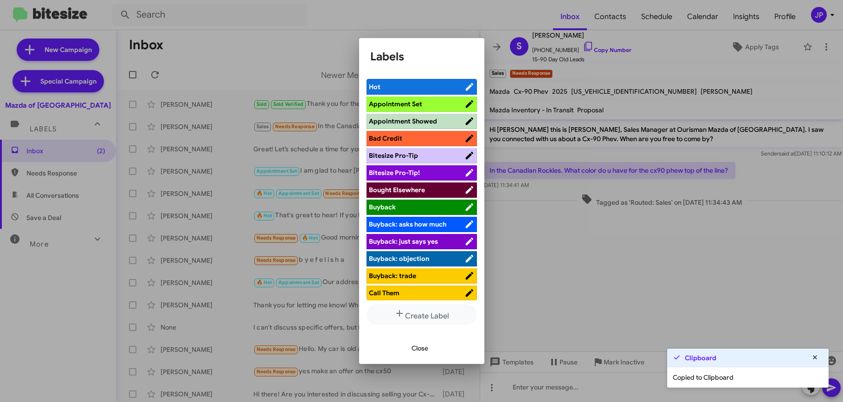
click at [448, 169] on span "Bitesize Pro-Tip!" at bounding box center [417, 172] width 96 height 9
click at [580, 258] on div at bounding box center [421, 201] width 843 height 402
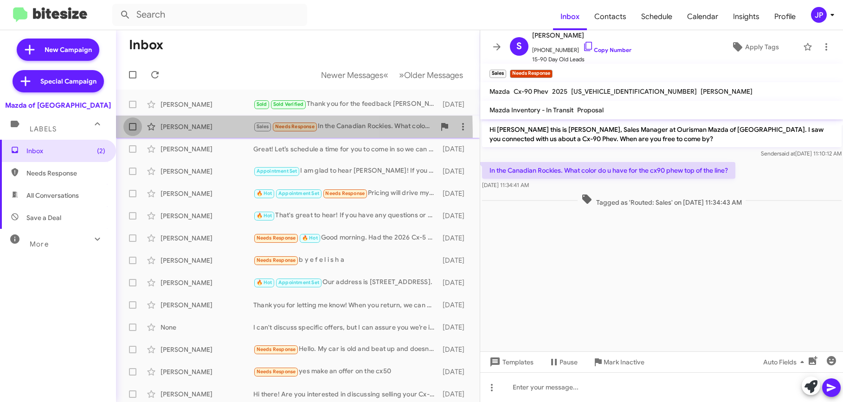
click at [131, 132] on label at bounding box center [132, 126] width 19 height 19
click at [132, 131] on input "checkbox" at bounding box center [132, 130] width 0 height 0
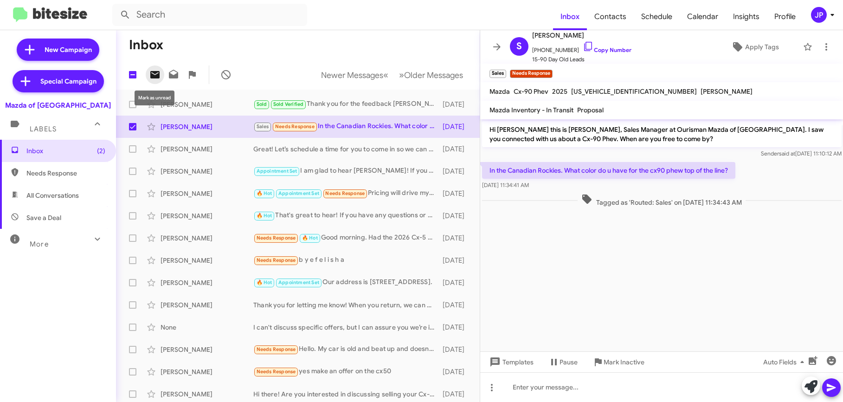
click at [153, 72] on icon at bounding box center [154, 74] width 9 height 7
click at [404, 245] on div "Erik Guercio Needs Response 🔥 Hot Good morning. Had the 2026 Cx-5 come in alrea…" at bounding box center [297, 238] width 349 height 19
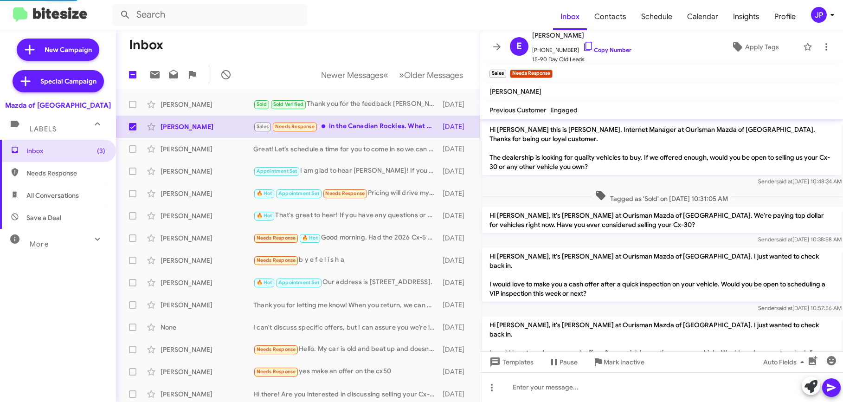
scroll to position [435, 0]
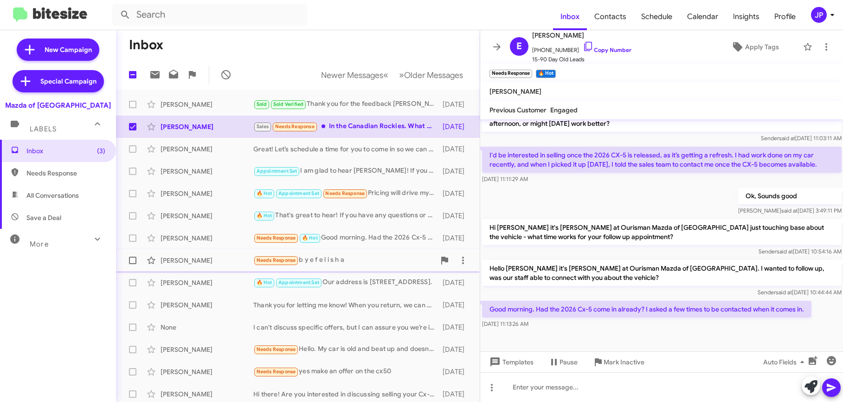
click at [367, 265] on div "Needs Response b y e f e l i s h a" at bounding box center [344, 260] width 182 height 11
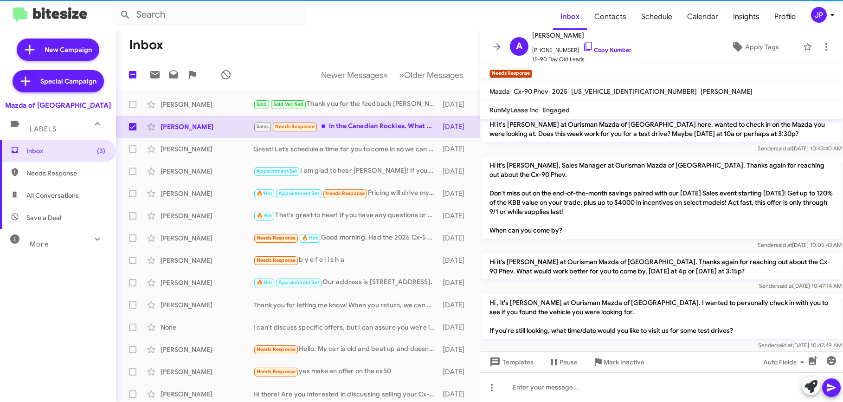
scroll to position [548, 0]
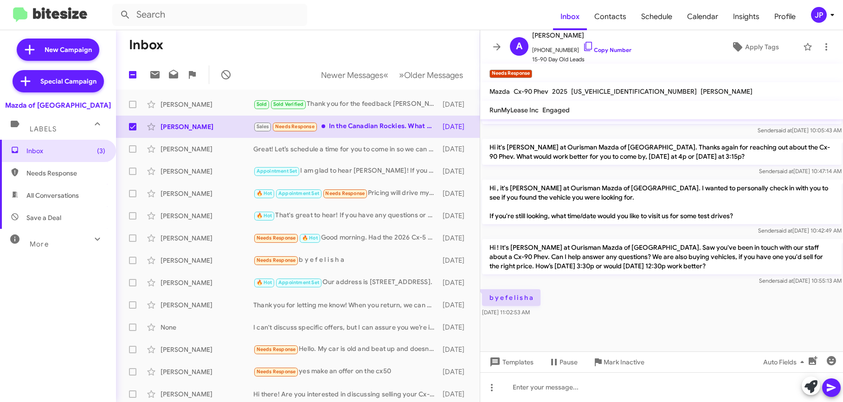
drag, startPoint x: 511, startPoint y: 294, endPoint x: 483, endPoint y: 291, distance: 28.9
click at [483, 291] on div "b y e f e l i s h a Sep 11, 2025, 11:02:53 AM" at bounding box center [661, 303] width 363 height 32
drag, startPoint x: 690, startPoint y: 344, endPoint x: 659, endPoint y: 355, distance: 33.5
click at [690, 344] on div at bounding box center [661, 335] width 363 height 32
click at [630, 369] on span "Mark Inactive" at bounding box center [624, 362] width 41 height 17
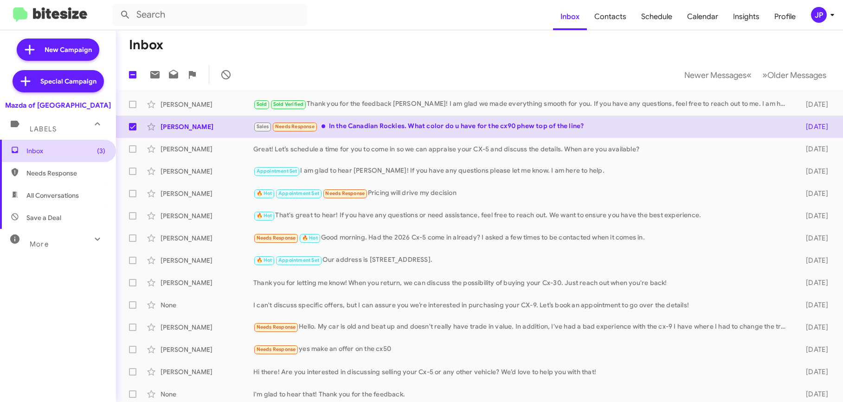
click at [81, 146] on span "Inbox (3)" at bounding box center [65, 150] width 79 height 9
checkbox input "false"
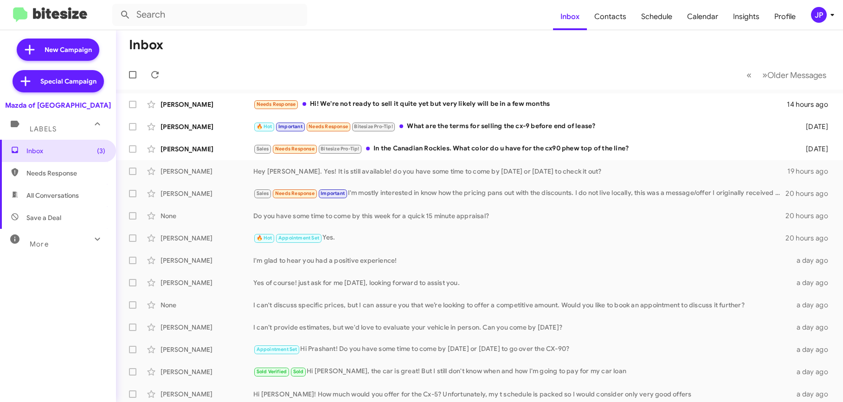
click at [818, 19] on div "JP" at bounding box center [819, 15] width 16 height 16
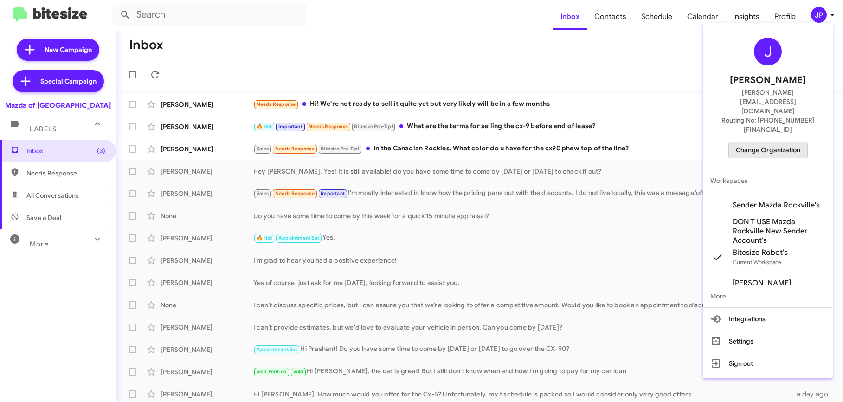
click at [749, 142] on span "Change Organization" at bounding box center [768, 150] width 64 height 16
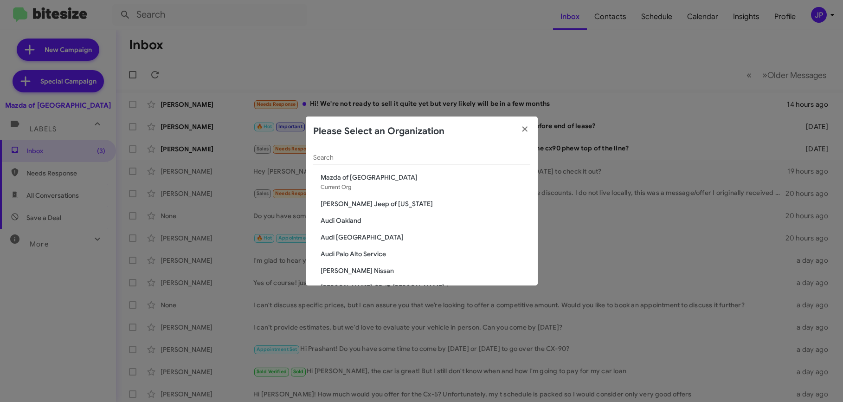
drag, startPoint x: 586, startPoint y: 84, endPoint x: 672, endPoint y: 58, distance: 89.2
click at [592, 82] on modal-container "Please Select an Organization Search Mazda of Rockville Current Org Adams Jeep …" at bounding box center [421, 201] width 843 height 402
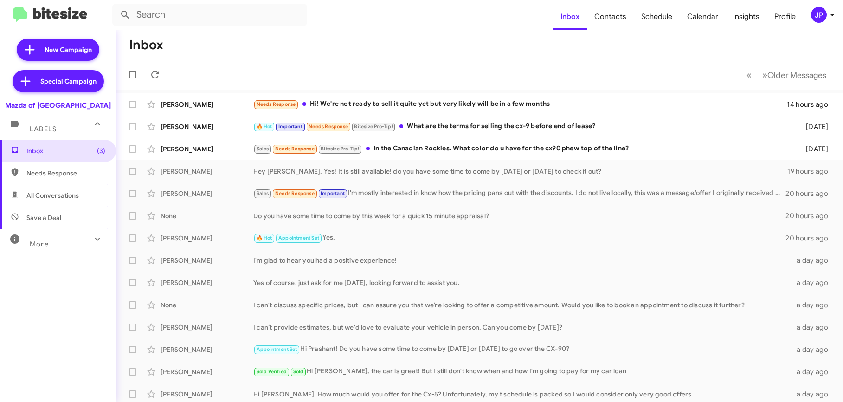
click at [808, 23] on mat-toolbar "Inbox Contacts Schedule Calendar Insights Profile JP" at bounding box center [421, 15] width 843 height 30
click at [812, 21] on span "JP" at bounding box center [825, 15] width 28 height 16
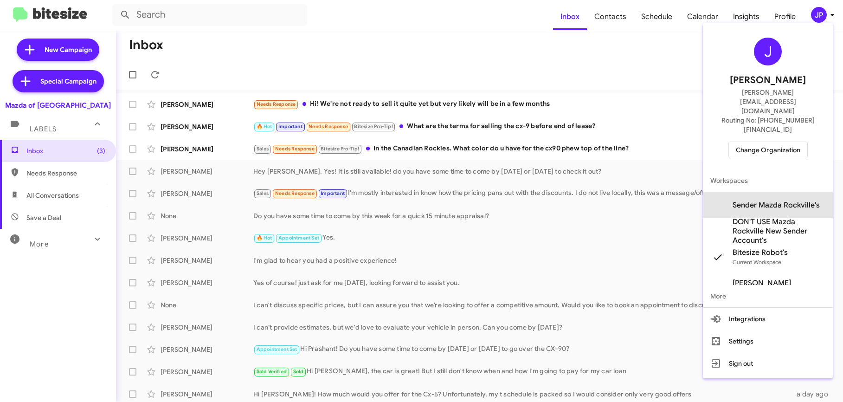
click at [797, 200] on span "Sender Mazda Rockville's" at bounding box center [776, 204] width 87 height 9
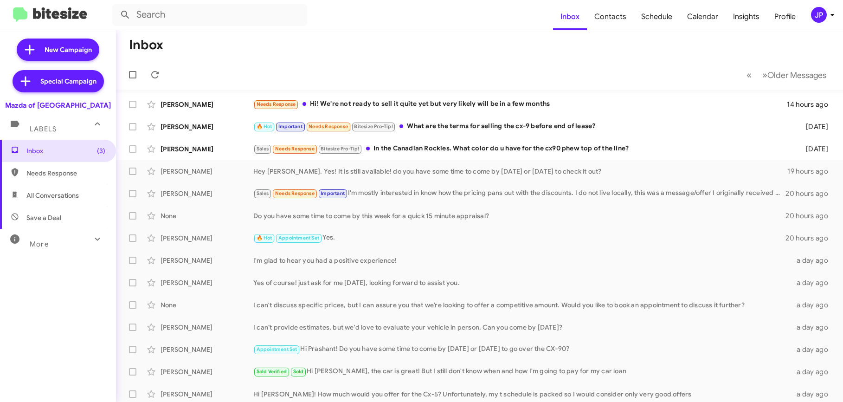
click at [654, 68] on mat-toolbar-row "« Previous » Next Older Messages" at bounding box center [479, 75] width 727 height 30
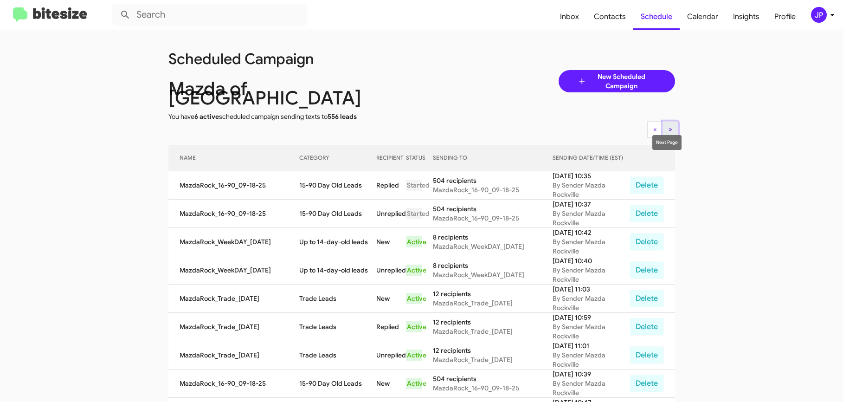
click at [664, 127] on button "» Next" at bounding box center [671, 129] width 16 height 17
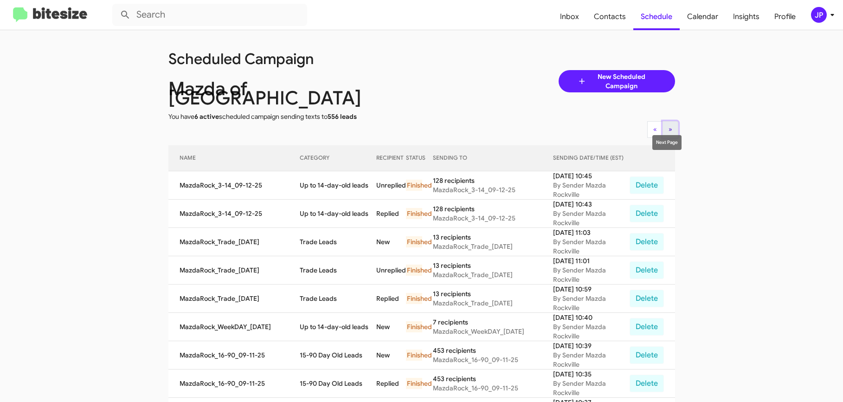
click at [669, 125] on span "»" at bounding box center [671, 129] width 4 height 8
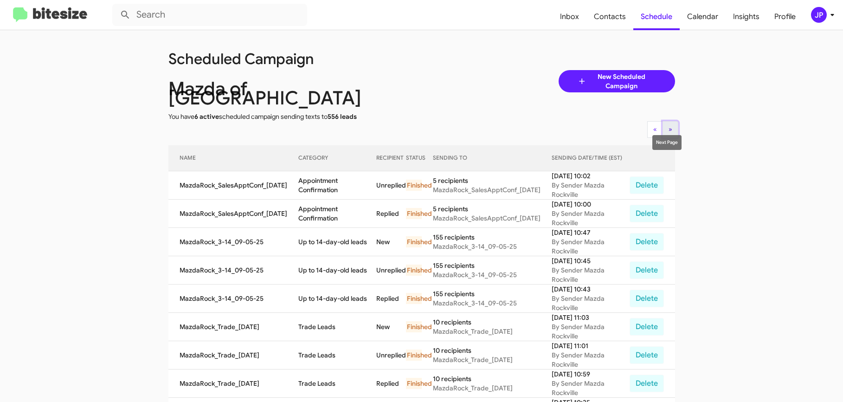
click at [671, 126] on button "» Next" at bounding box center [671, 129] width 16 height 17
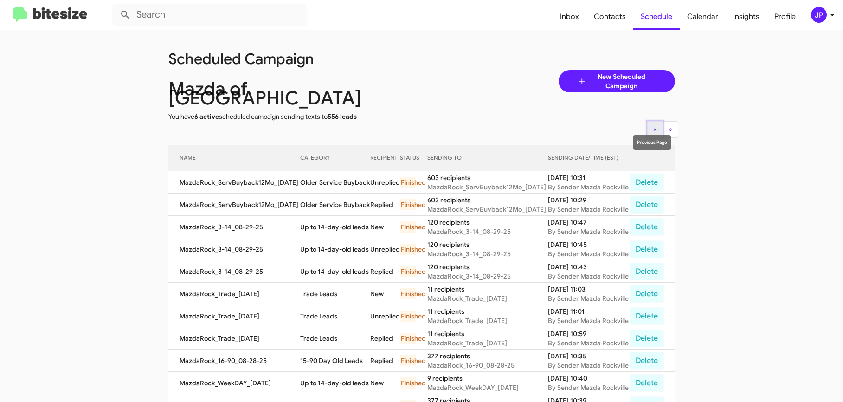
click at [647, 123] on button "« Previous" at bounding box center [655, 129] width 16 height 17
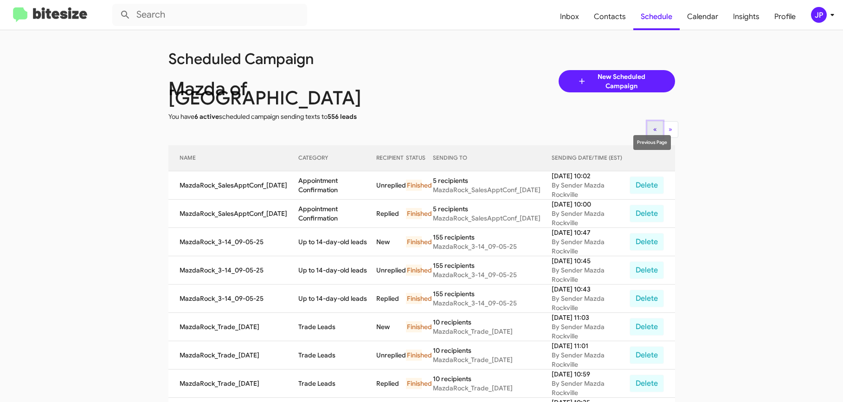
click at [656, 125] on button "« Previous" at bounding box center [655, 129] width 16 height 17
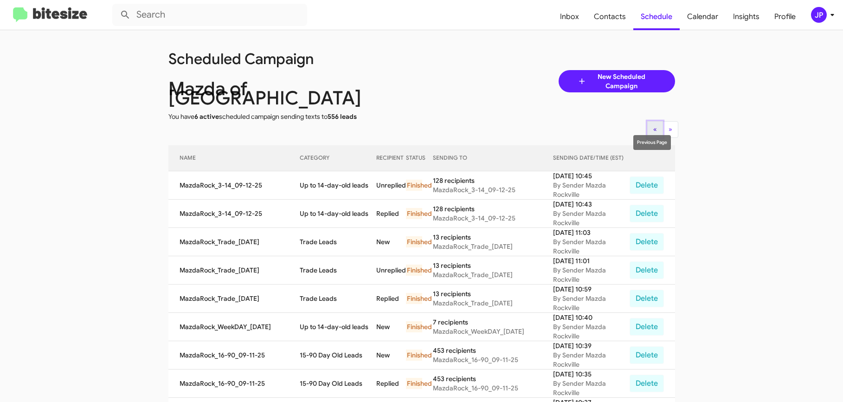
click at [650, 124] on button "« Previous" at bounding box center [655, 129] width 16 height 17
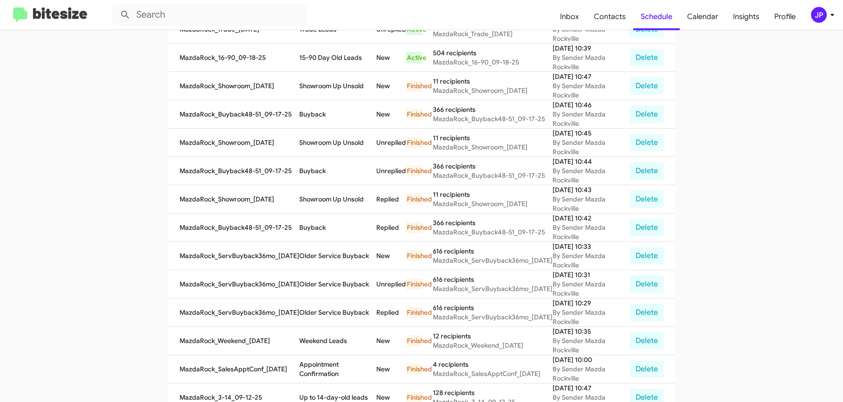
scroll to position [337, 0]
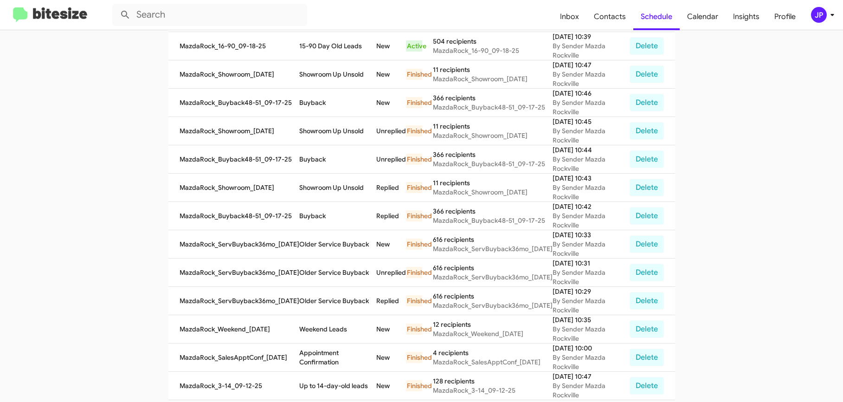
click at [77, 18] on img at bounding box center [50, 14] width 74 height 15
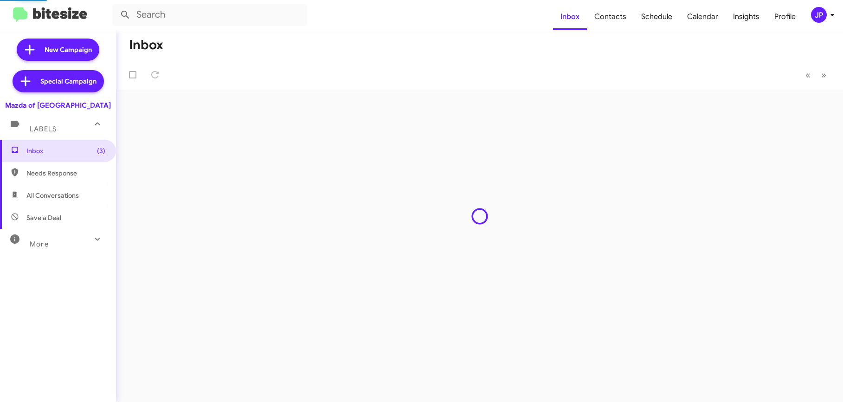
click at [815, 21] on div "JP" at bounding box center [819, 15] width 16 height 16
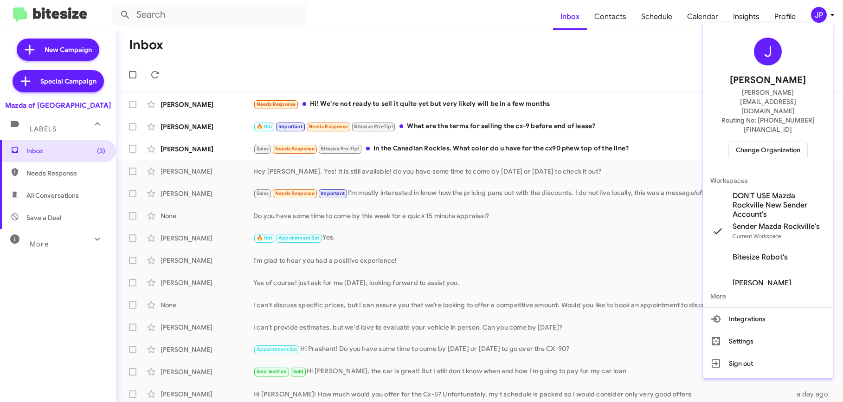
click at [773, 142] on span "Change Organization" at bounding box center [768, 150] width 64 height 16
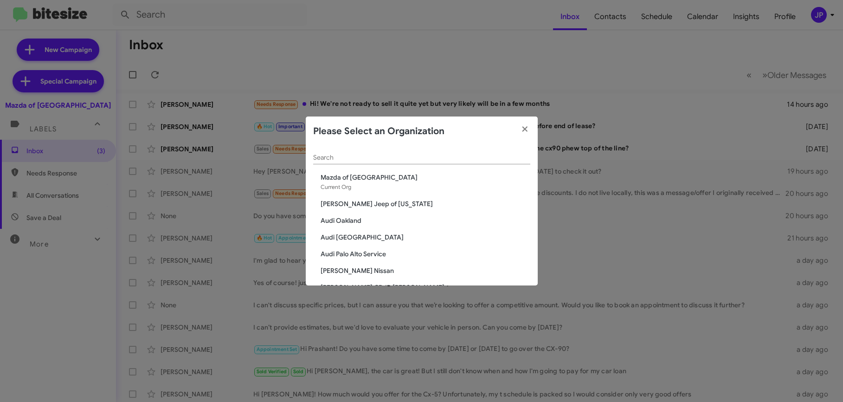
click at [502, 161] on div "Search" at bounding box center [421, 155] width 217 height 18
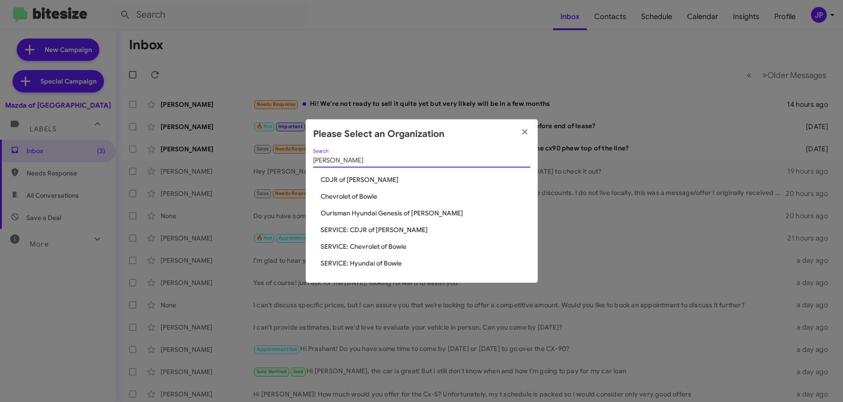
type input "Bowie"
click at [354, 195] on span "Chevrolet of Bowie" at bounding box center [426, 196] width 210 height 9
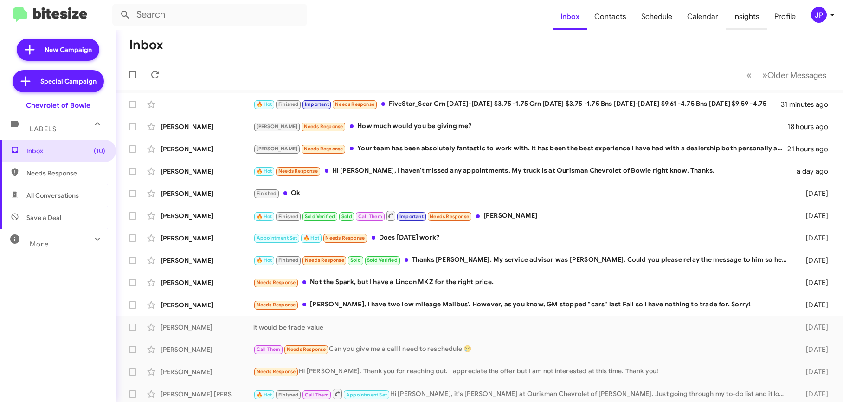
click at [736, 20] on span "Insights" at bounding box center [746, 16] width 41 height 27
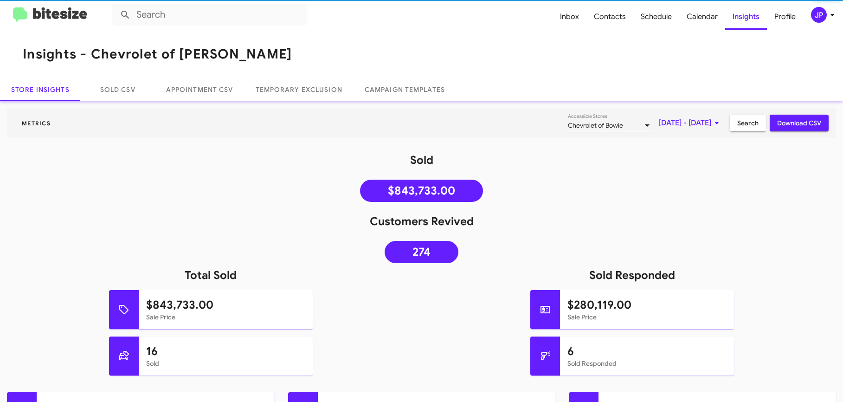
click at [818, 18] on div "JP" at bounding box center [819, 15] width 16 height 16
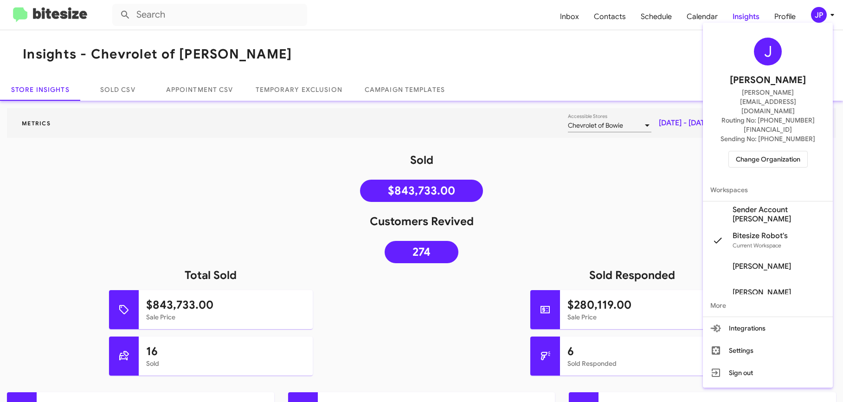
click at [758, 205] on span "Sender Account [PERSON_NAME]" at bounding box center [779, 214] width 93 height 19
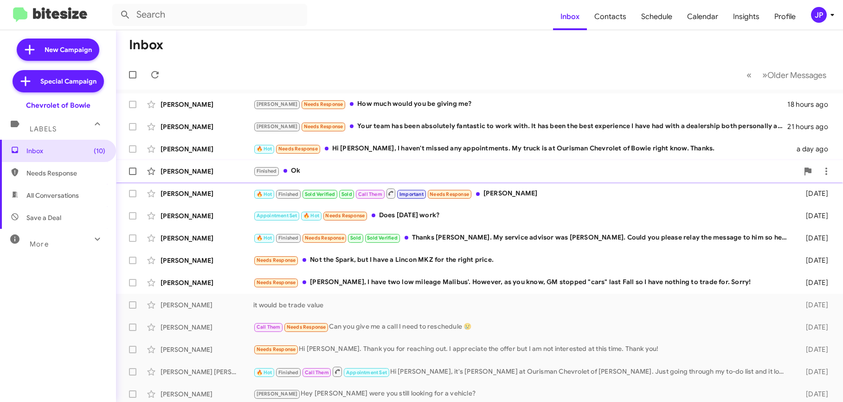
scroll to position [2, 0]
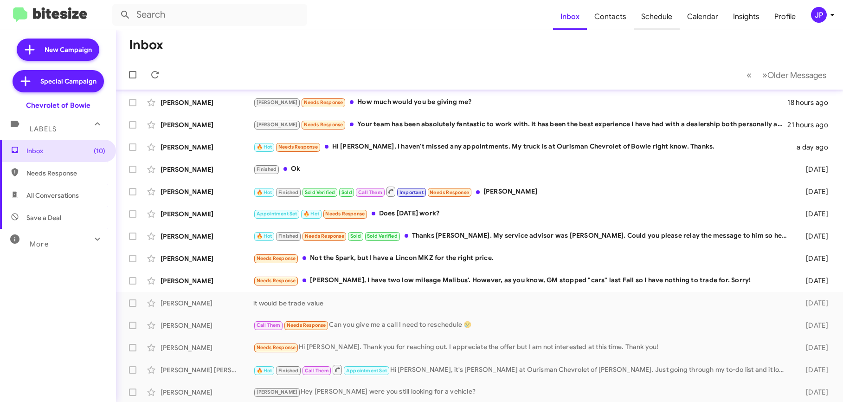
click at [652, 14] on span "Schedule" at bounding box center [657, 16] width 46 height 27
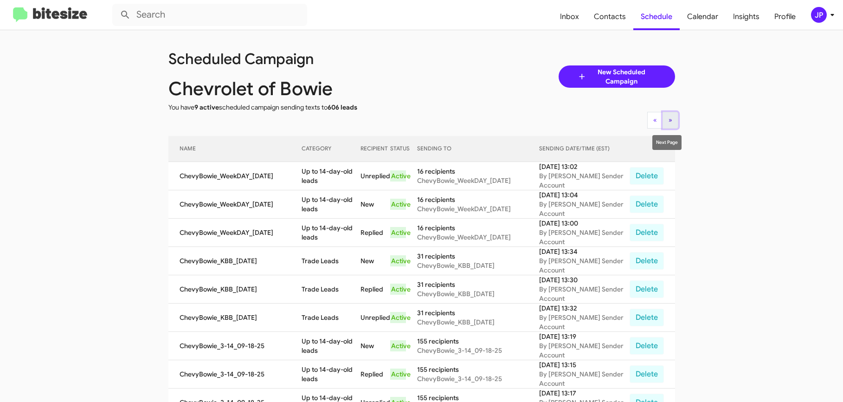
click at [669, 122] on span "»" at bounding box center [671, 120] width 4 height 8
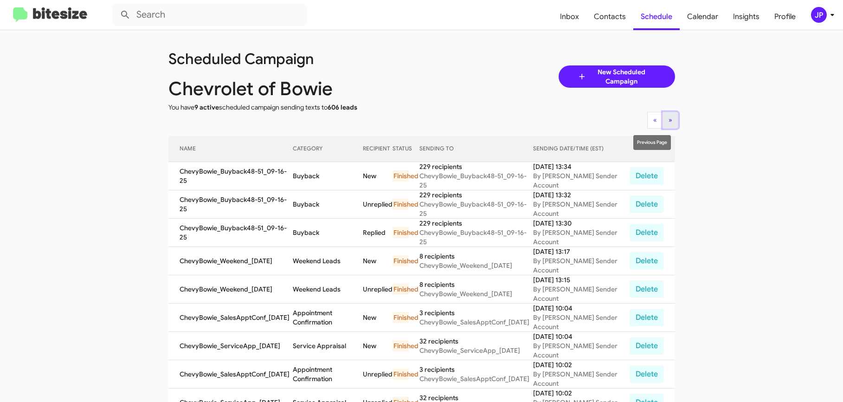
click at [663, 125] on button "» Next" at bounding box center [671, 120] width 16 height 17
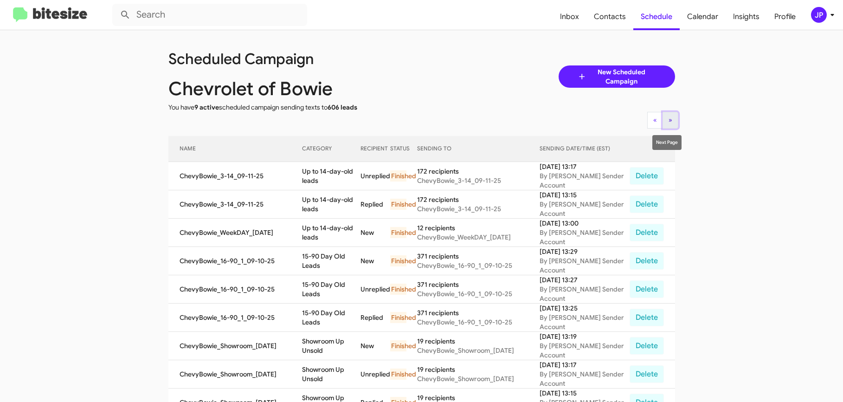
click at [664, 125] on button "» Next" at bounding box center [671, 120] width 16 height 17
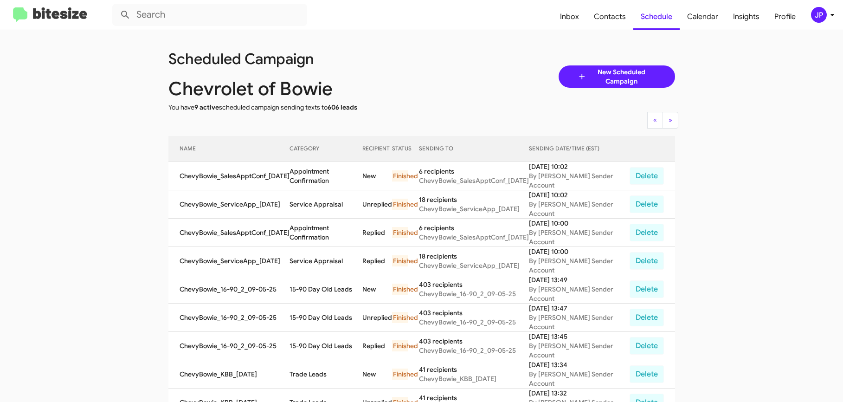
click at [839, 10] on mat-toolbar "Inbox Contacts Schedule Calendar Insights Profile JP" at bounding box center [421, 15] width 843 height 30
click at [831, 16] on icon at bounding box center [832, 14] width 11 height 11
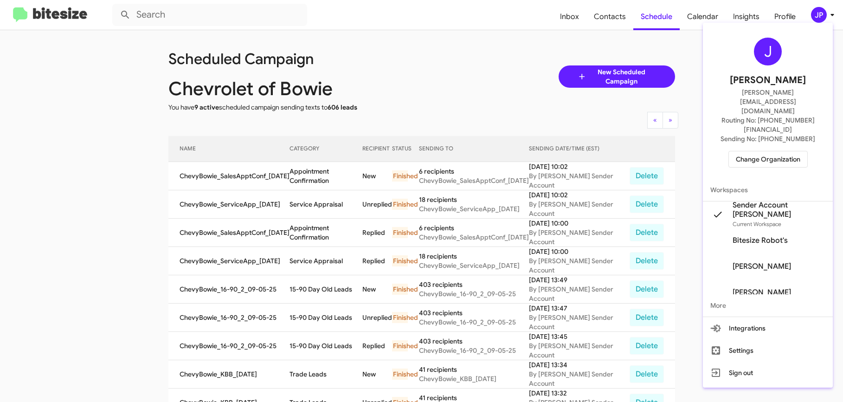
click at [759, 151] on span "Change Organization" at bounding box center [768, 159] width 64 height 16
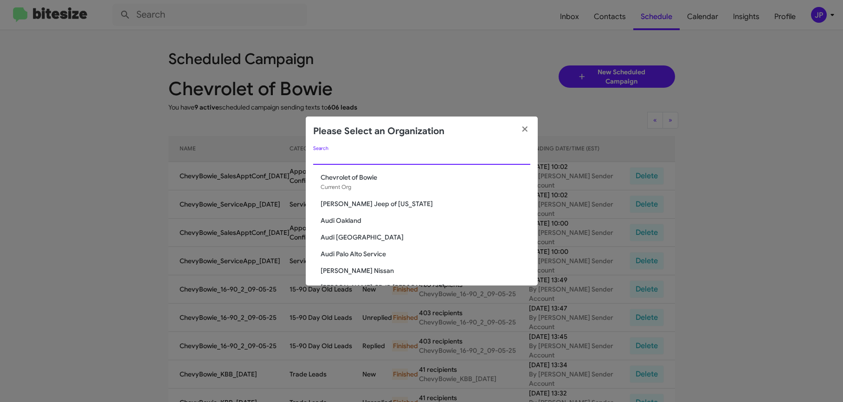
click at [388, 160] on input "Search" at bounding box center [421, 157] width 217 height 7
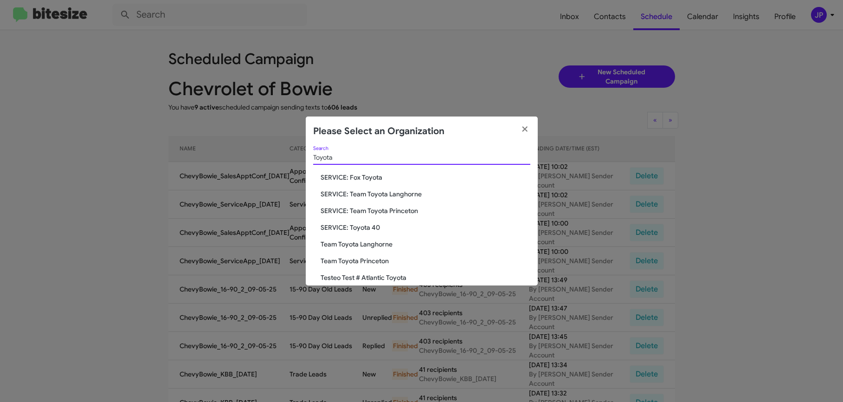
scroll to position [78, 0]
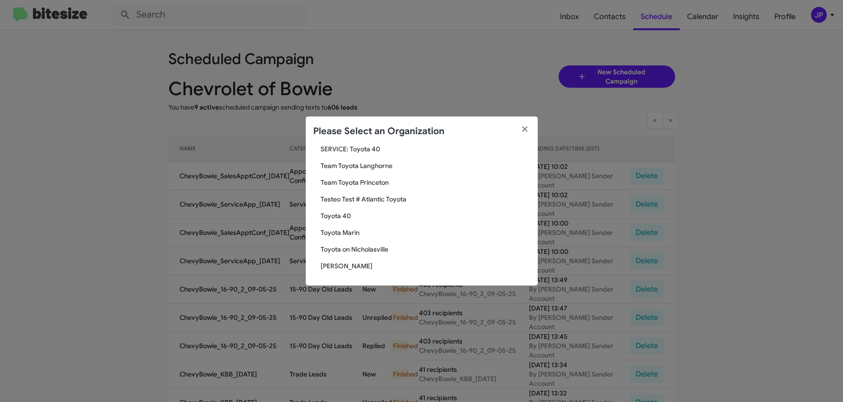
type input "Toyota"
click at [335, 217] on span "Toyota 40" at bounding box center [426, 215] width 210 height 9
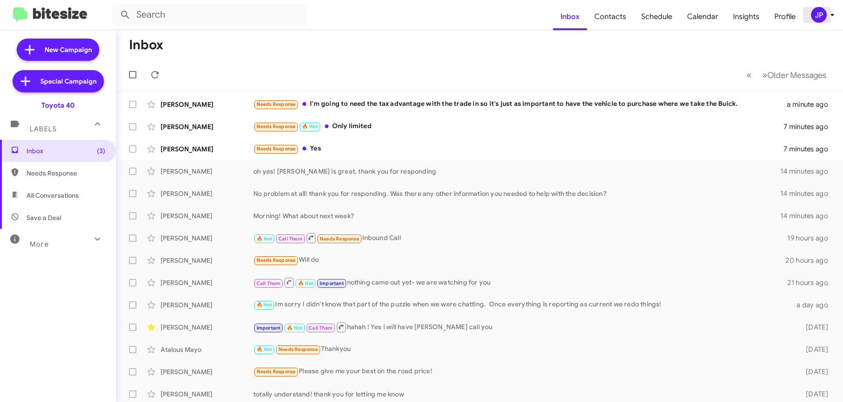
click at [823, 15] on div "JP" at bounding box center [819, 15] width 16 height 16
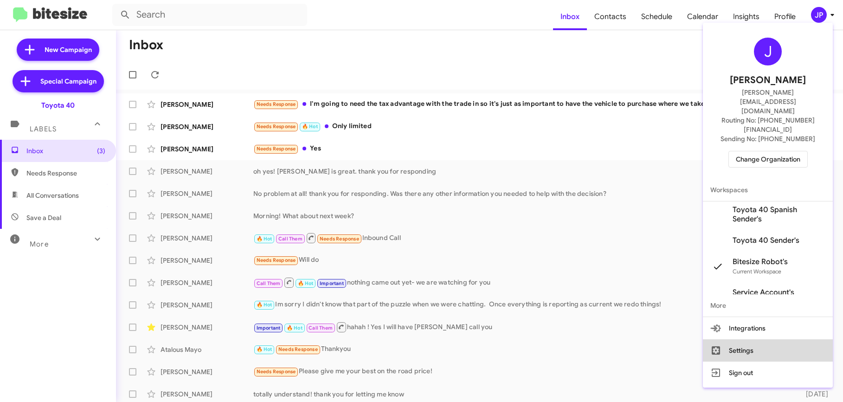
click at [744, 339] on button "Settings" at bounding box center [768, 350] width 130 height 22
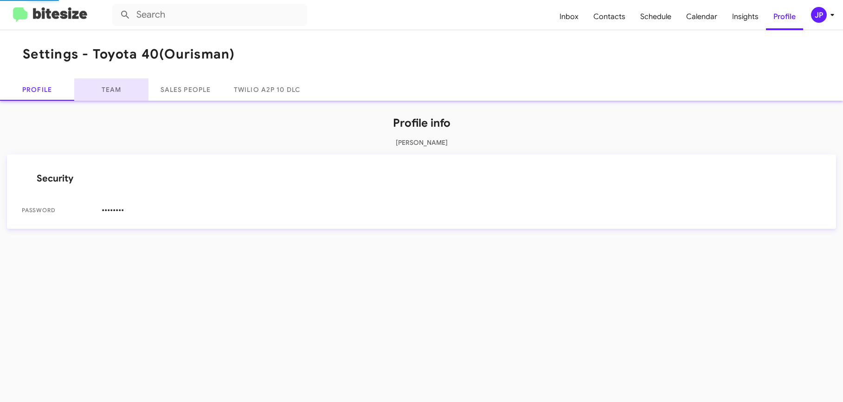
click at [122, 94] on link "Team" at bounding box center [111, 89] width 74 height 22
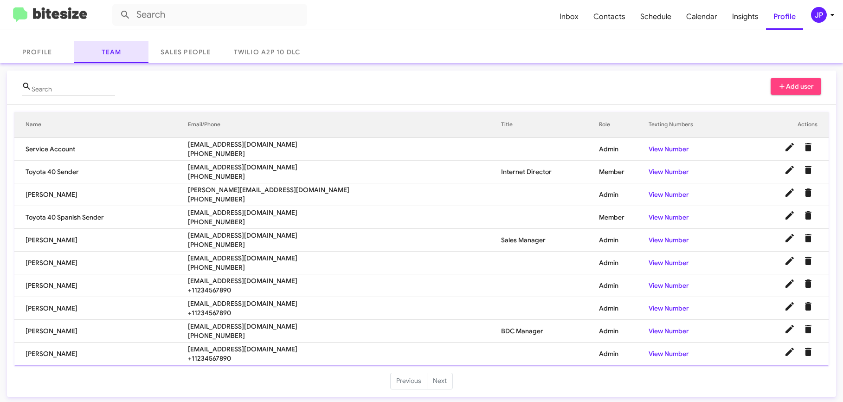
scroll to position [40, 0]
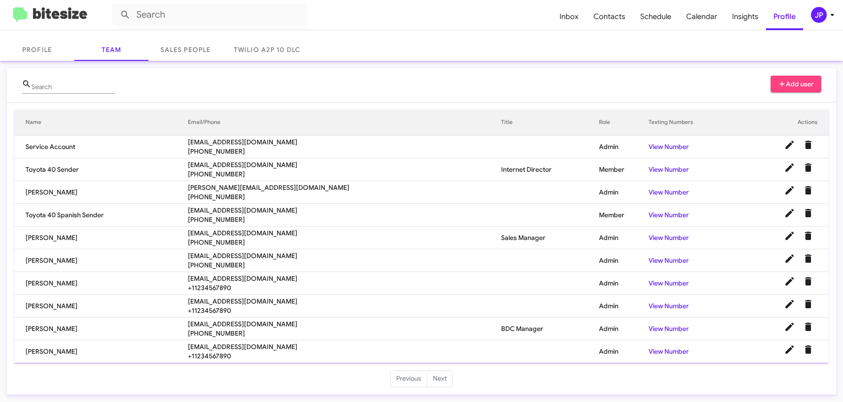
click at [705, 371] on ul "Previous Next" at bounding box center [421, 378] width 829 height 17
click at [805, 352] on icon "Delete User" at bounding box center [808, 349] width 6 height 8
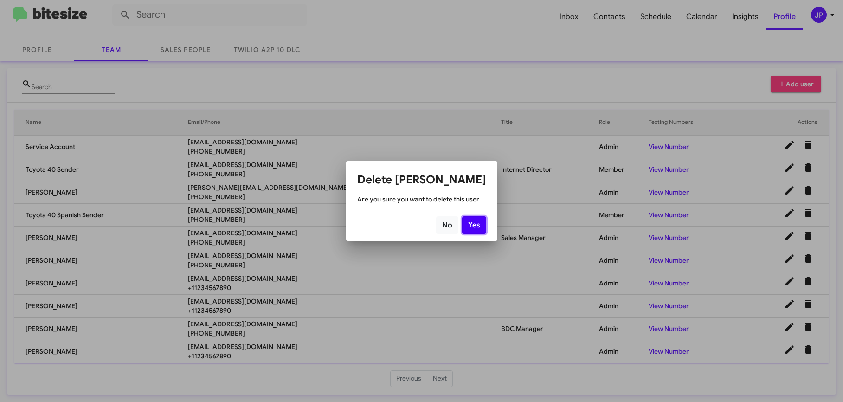
click at [470, 225] on button "Yes" at bounding box center [474, 225] width 24 height 18
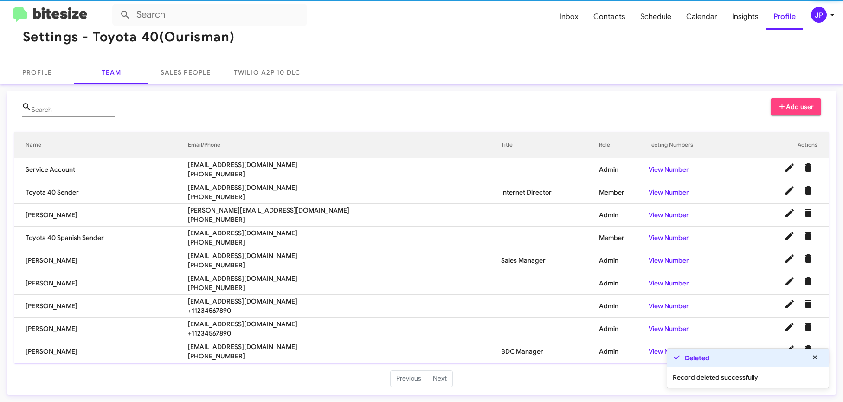
scroll to position [17, 0]
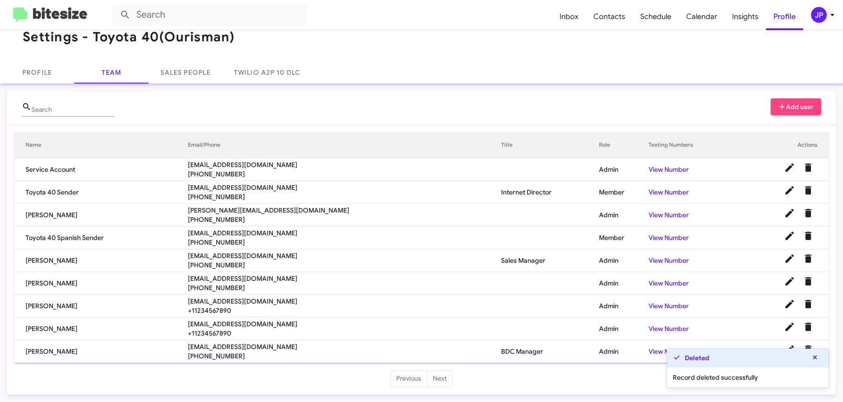
click at [471, 384] on ul "Previous Next" at bounding box center [421, 378] width 829 height 17
click at [65, 11] on img at bounding box center [50, 14] width 74 height 15
